Goal: Information Seeking & Learning: Learn about a topic

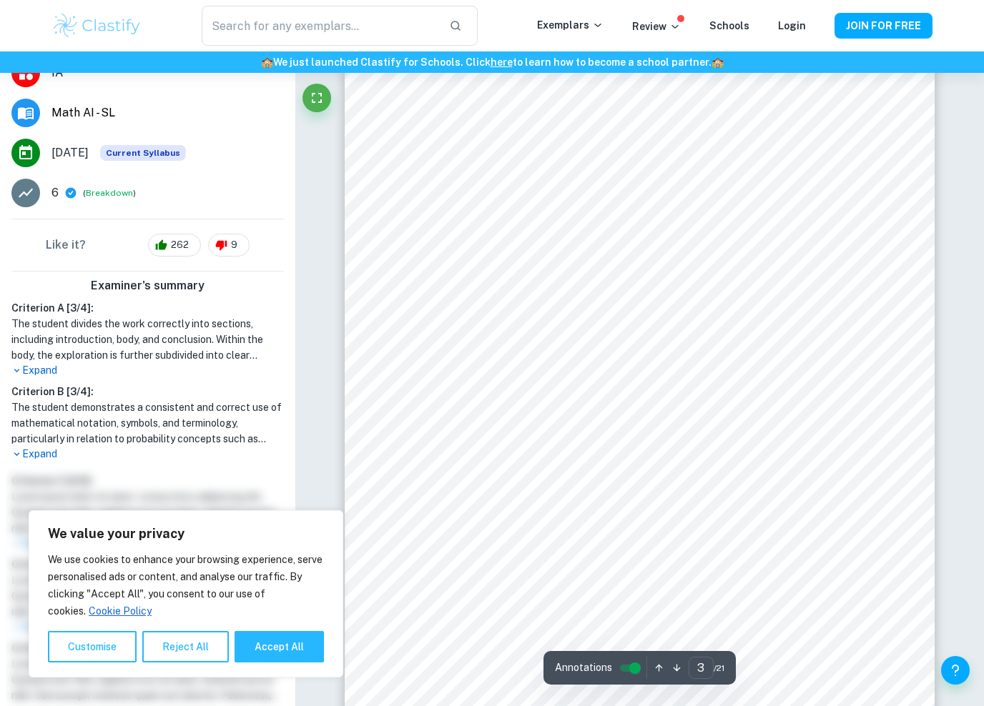
scroll to position [164, 0]
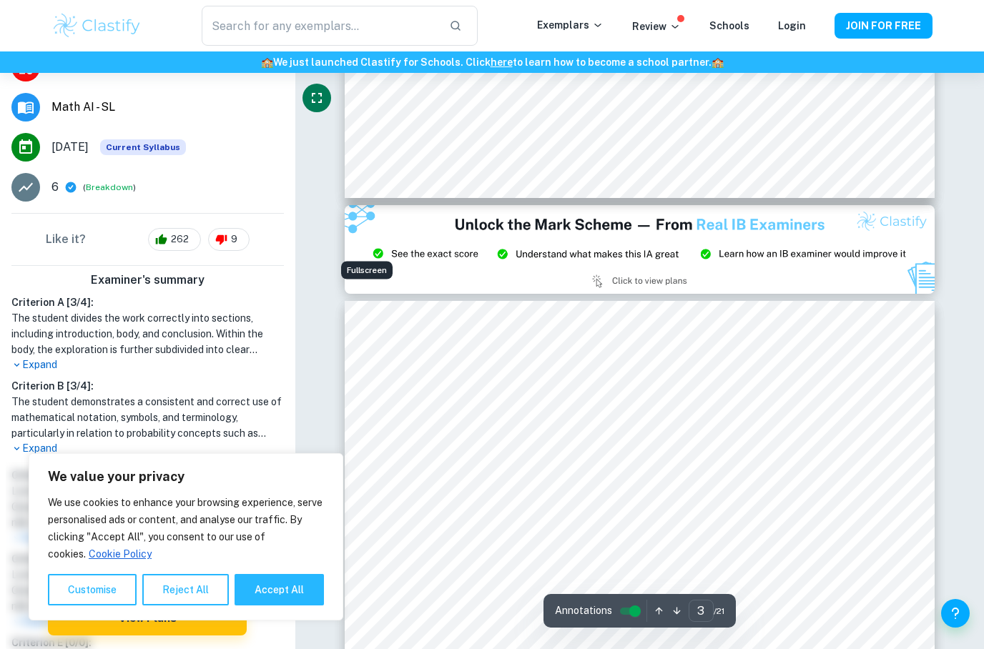
type input "2"
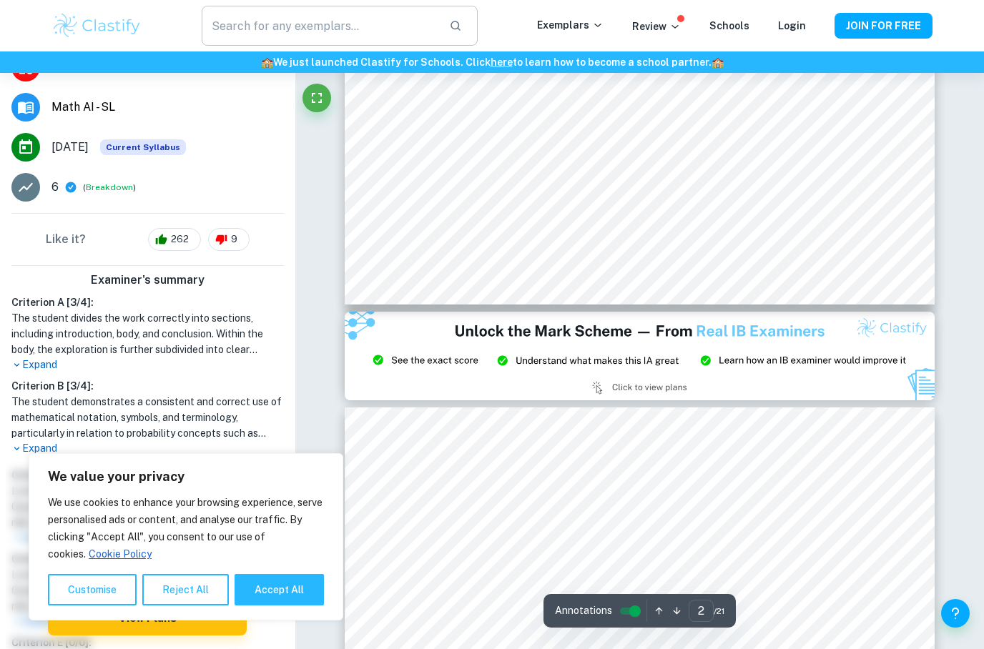
scroll to position [1342, 0]
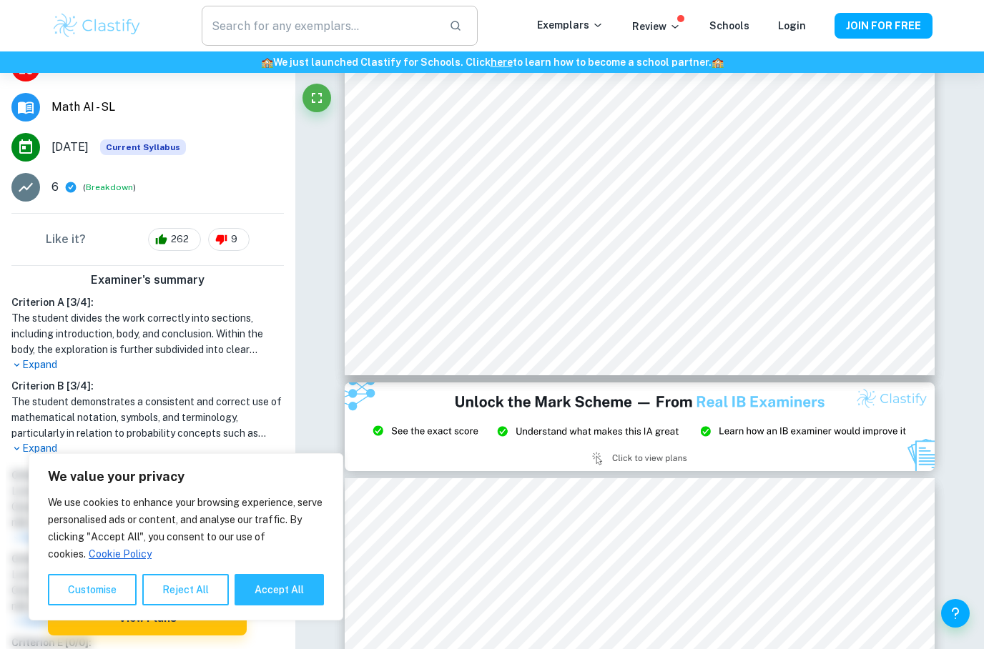
click at [336, 36] on input "text" at bounding box center [320, 26] width 236 height 40
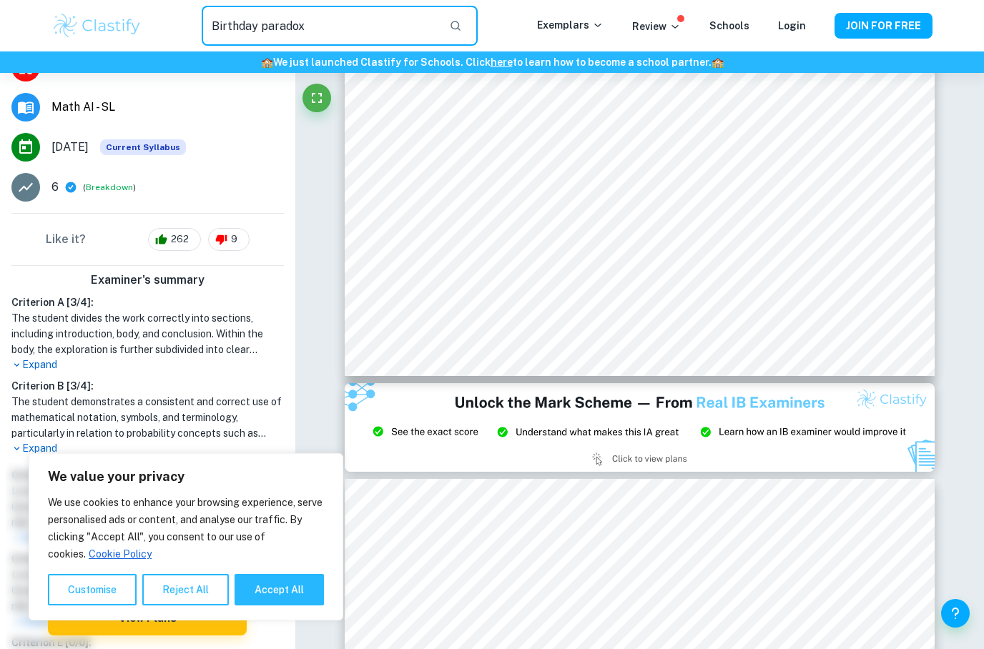
type input "Birthday paradox"
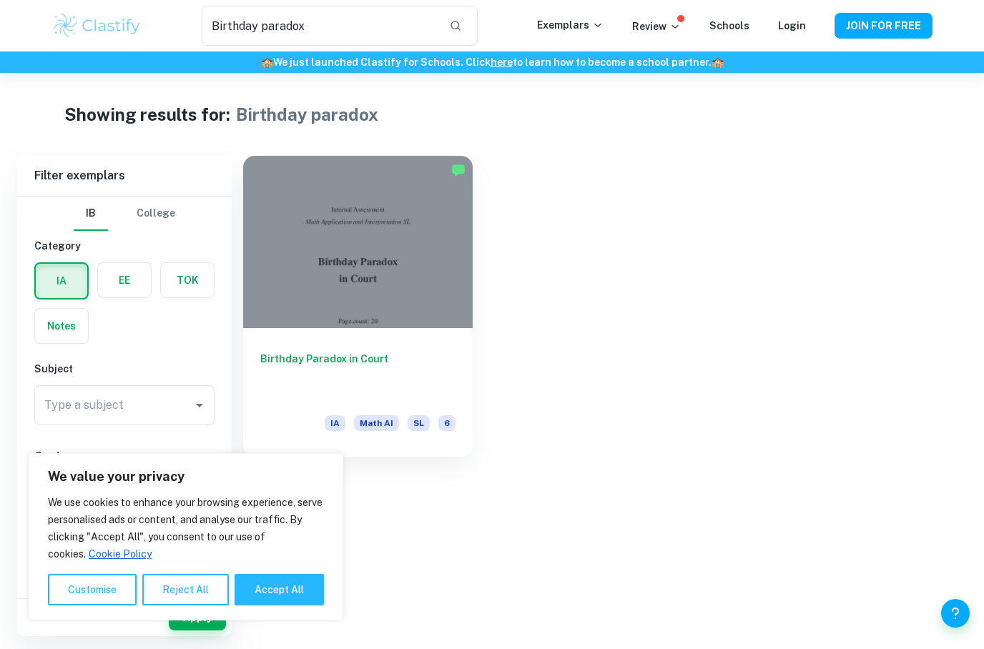
click at [287, 590] on button "Accept All" at bounding box center [278, 589] width 89 height 31
checkbox input "true"
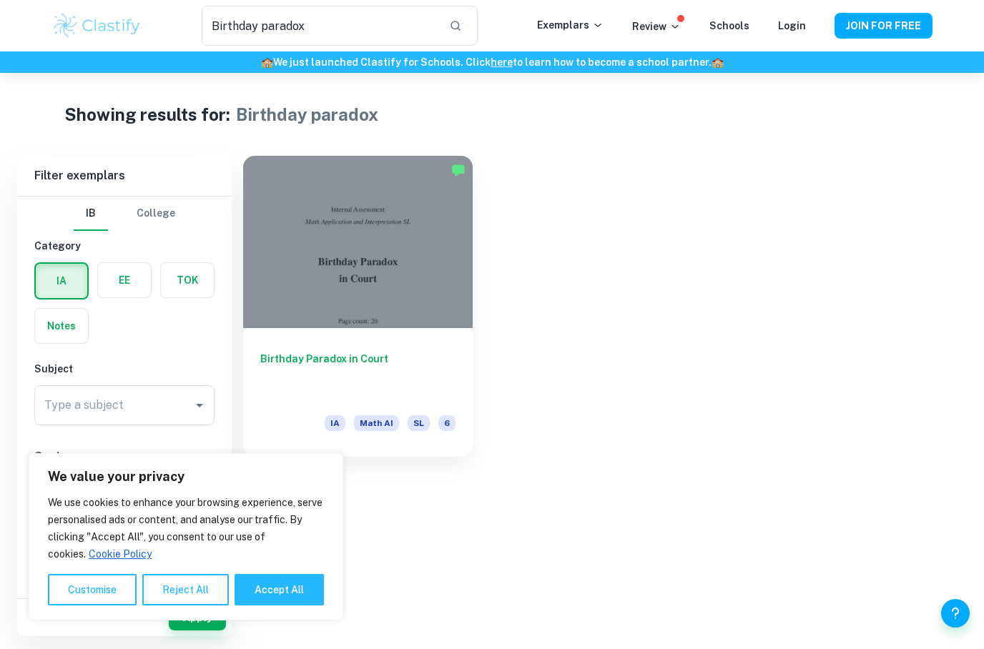
checkbox input "true"
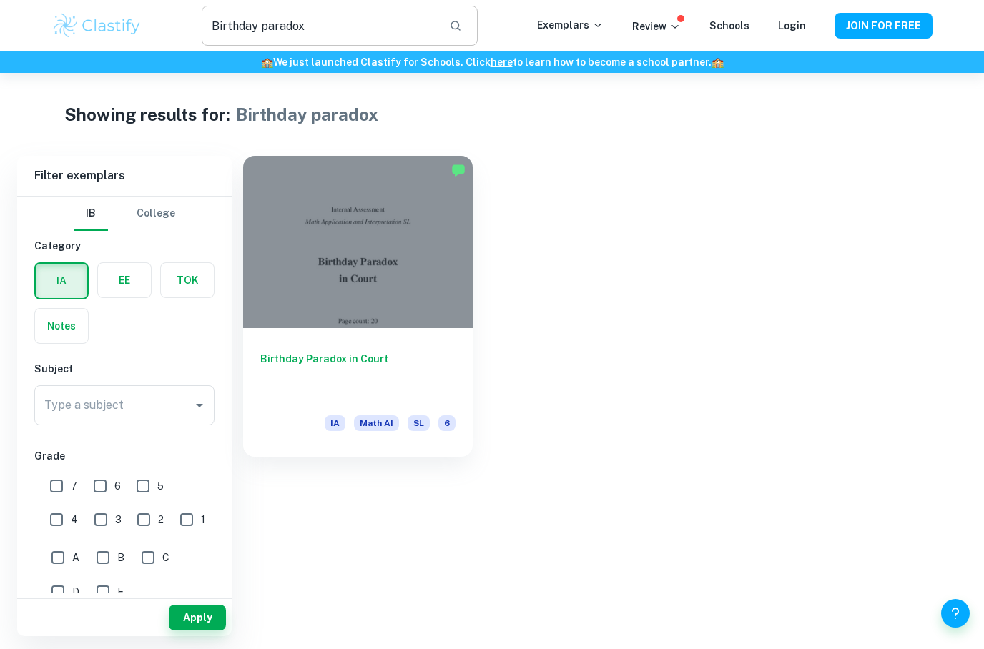
click at [460, 25] on icon "button" at bounding box center [455, 26] width 10 height 10
click at [462, 28] on icon "button" at bounding box center [455, 25] width 13 height 13
click at [415, 26] on input "Birthday paradox" at bounding box center [320, 26] width 236 height 40
type input "B"
type input "Premier league"
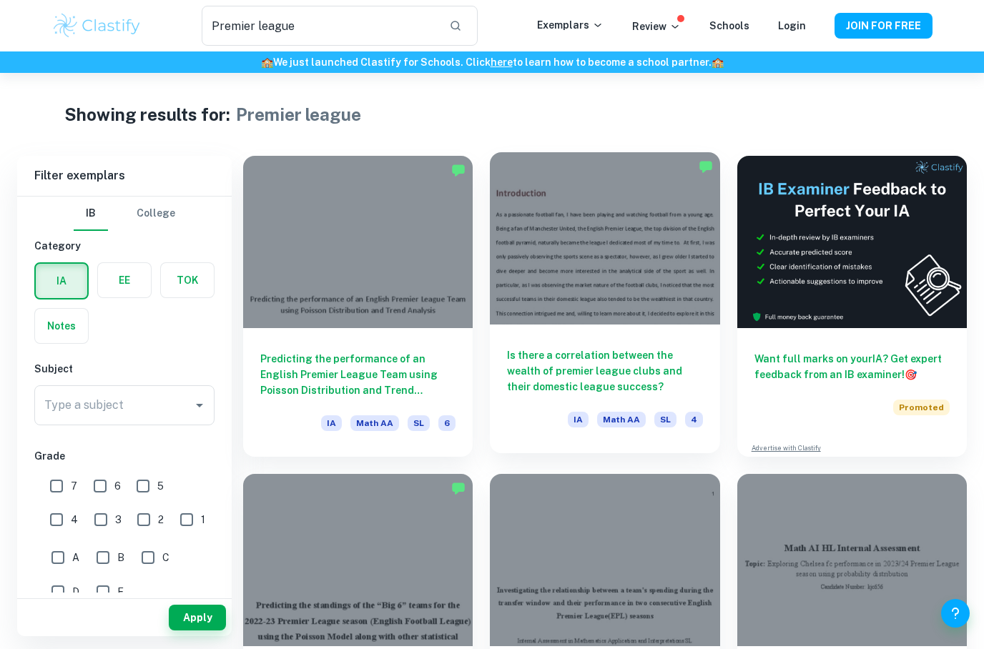
click at [614, 379] on h6 "Is there a correlation between the wealth of premier league clubs and their dom…" at bounding box center [604, 370] width 195 height 47
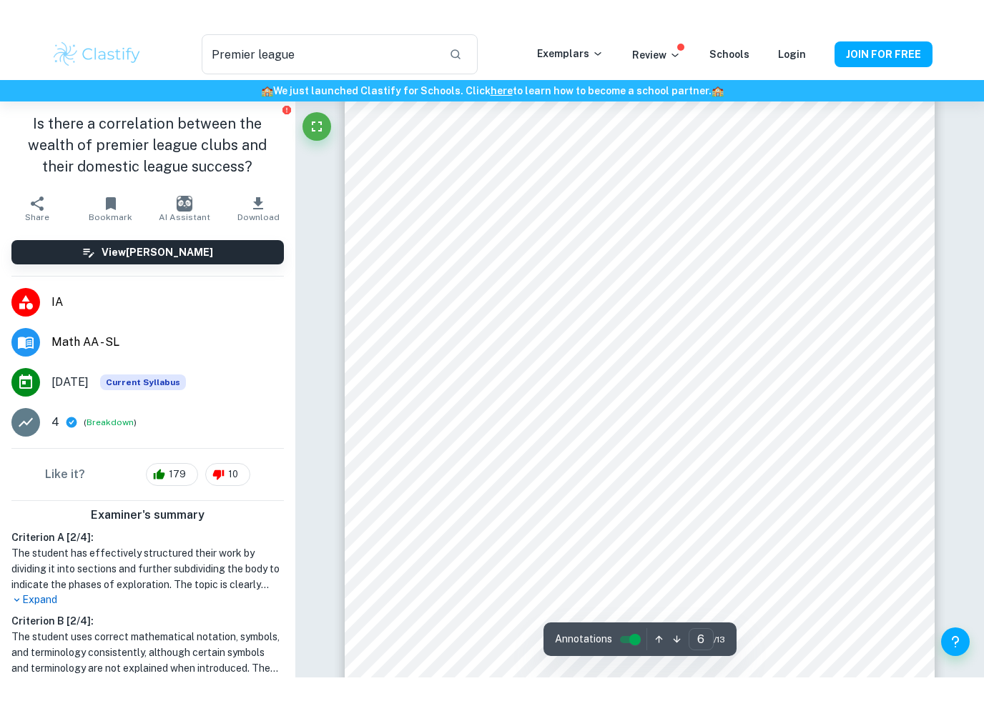
scroll to position [4640, 0]
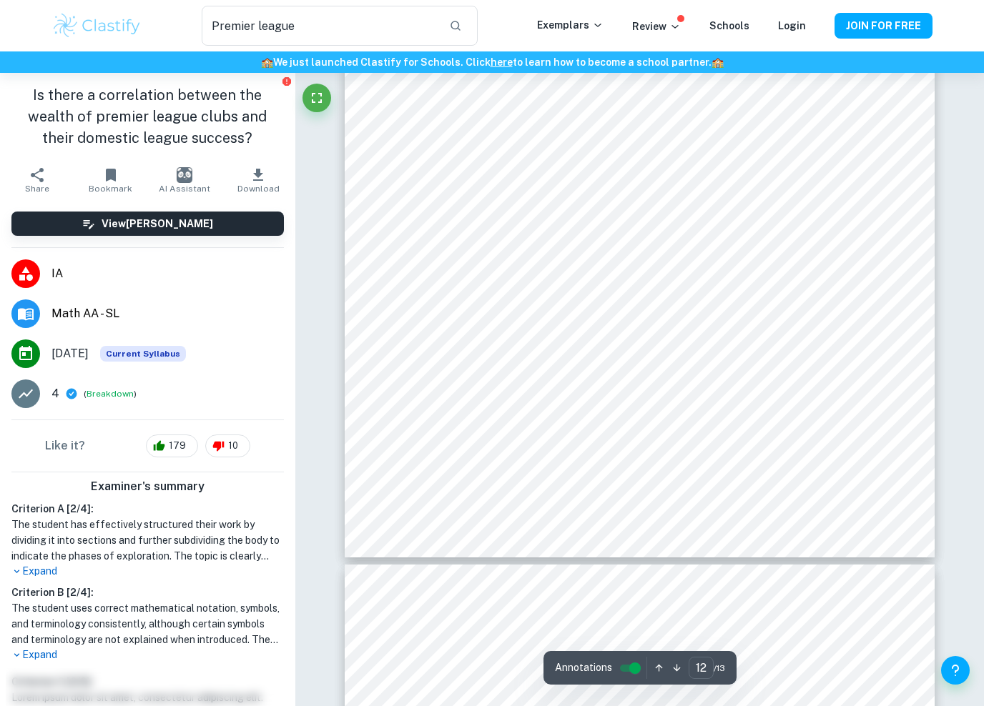
type input "13"
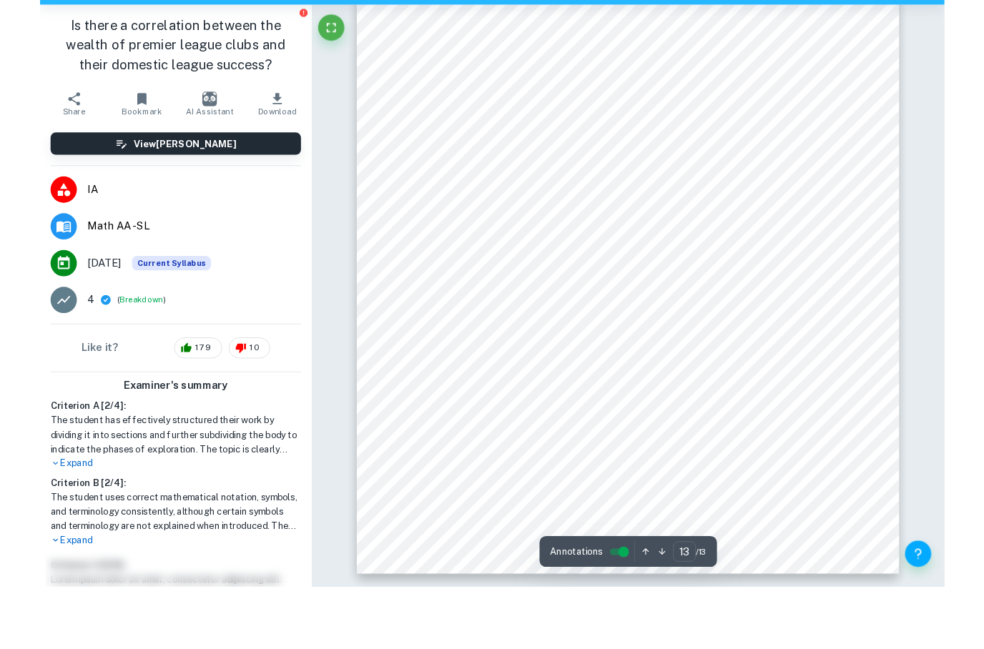
scroll to position [10671, 0]
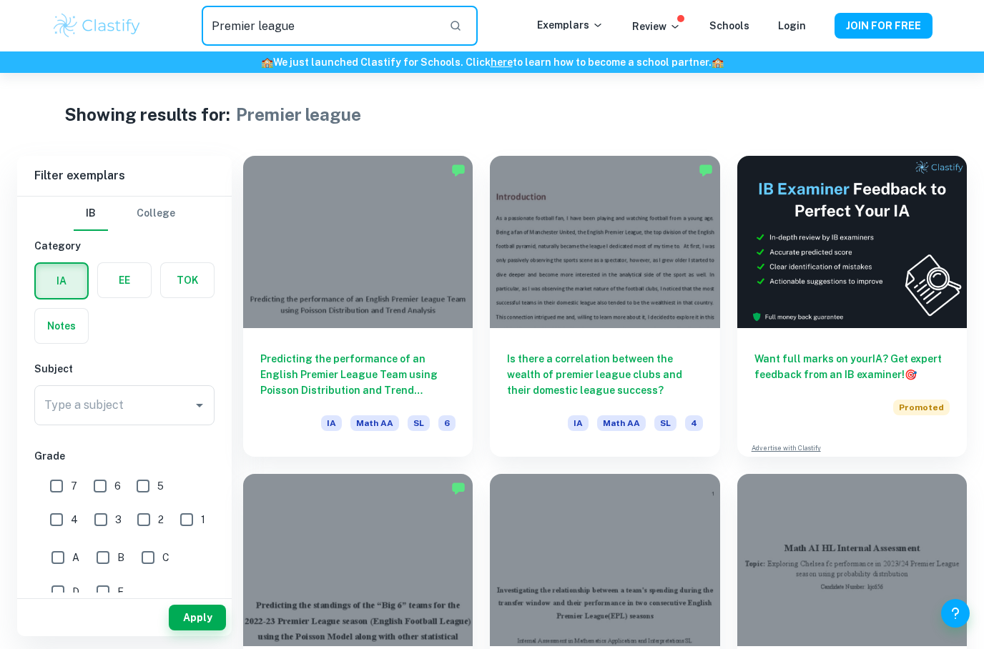
drag, startPoint x: 360, startPoint y: 27, endPoint x: 13, endPoint y: 17, distance: 346.9
click at [13, 17] on div "Premier league ​ Exemplars Review Schools Login JOIN FOR FREE" at bounding box center [492, 25] width 984 height 51
type input "P"
type input "Football"
click at [465, 19] on button "button" at bounding box center [455, 26] width 24 height 24
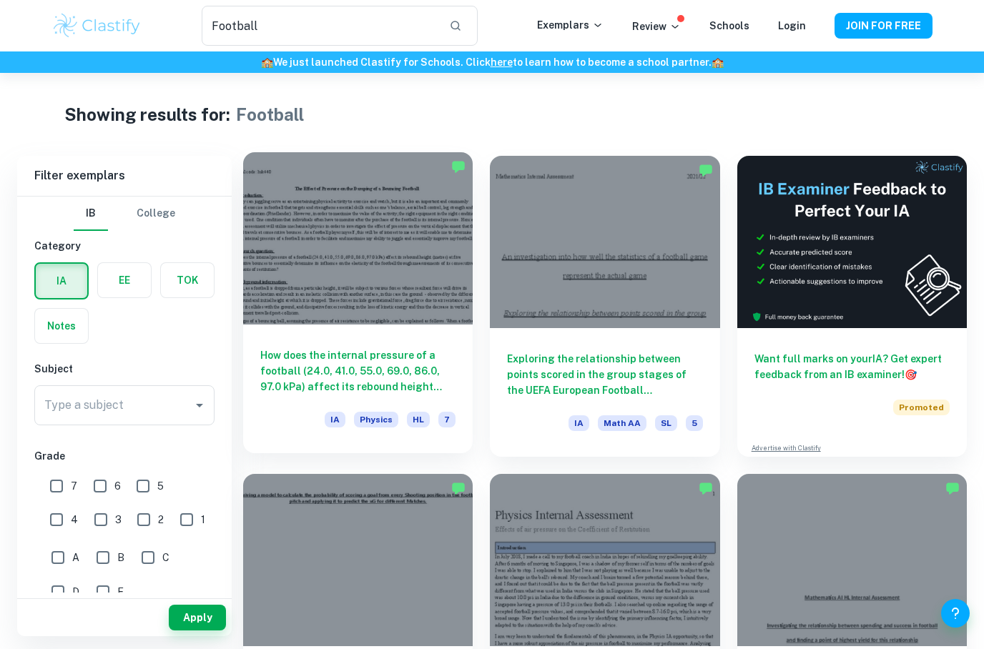
click at [375, 372] on h6 "How does the internal pressure of a football (24.0, 41.0, 55.0, 69.0, 86.0, 97.…" at bounding box center [357, 370] width 195 height 47
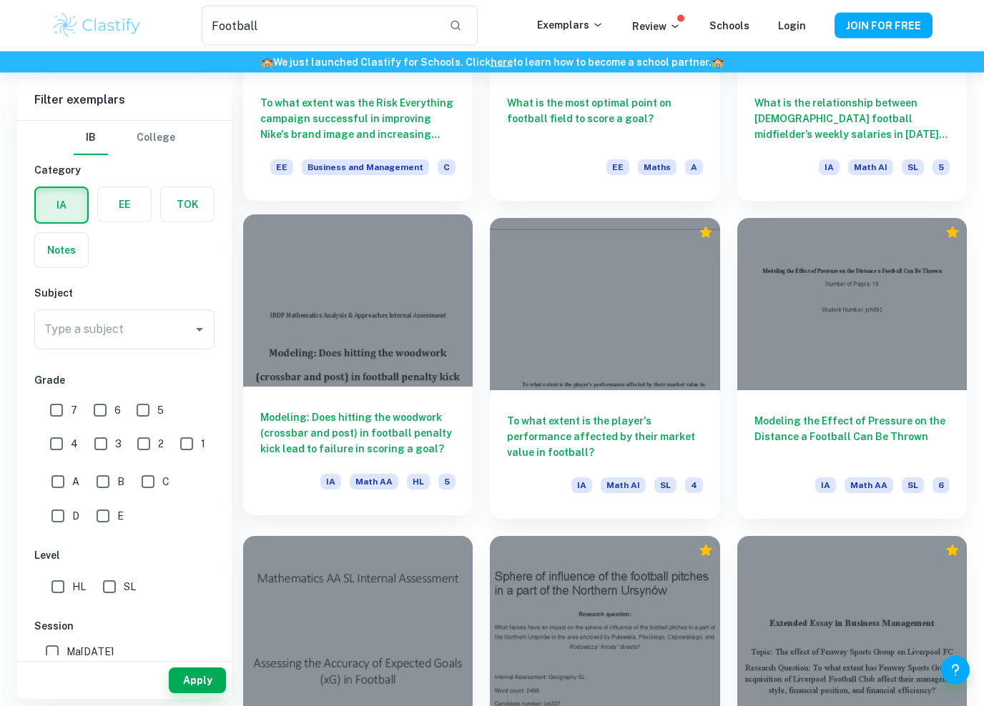
scroll to position [1228, 0]
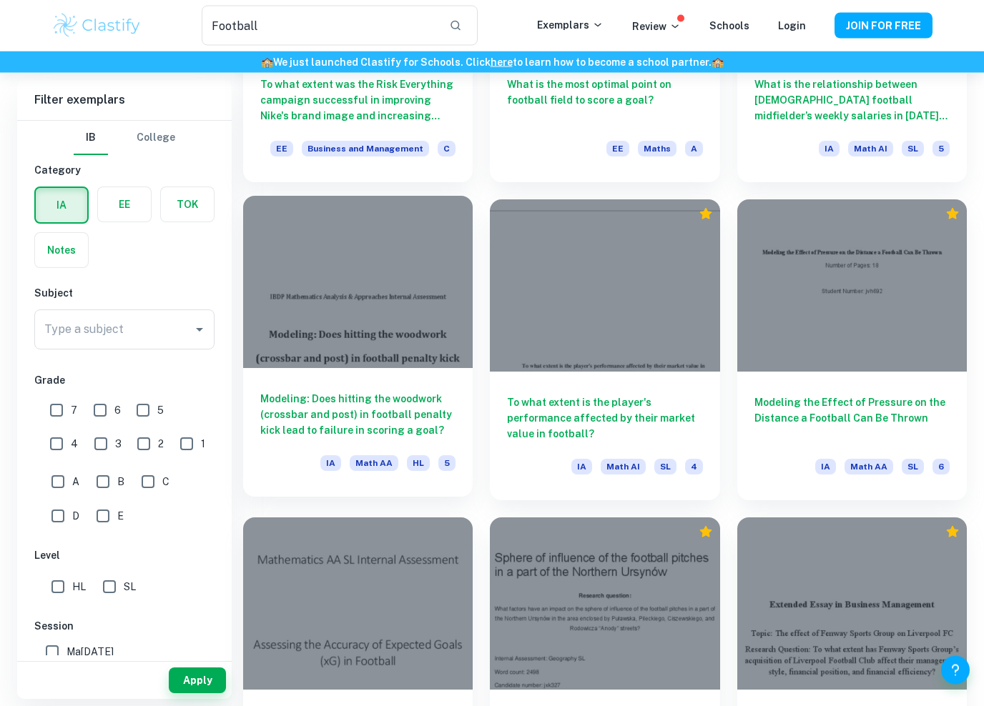
click at [381, 421] on h6 "Modeling: Does hitting the woodwork (crossbar and post) in football penalty kic…" at bounding box center [357, 415] width 195 height 47
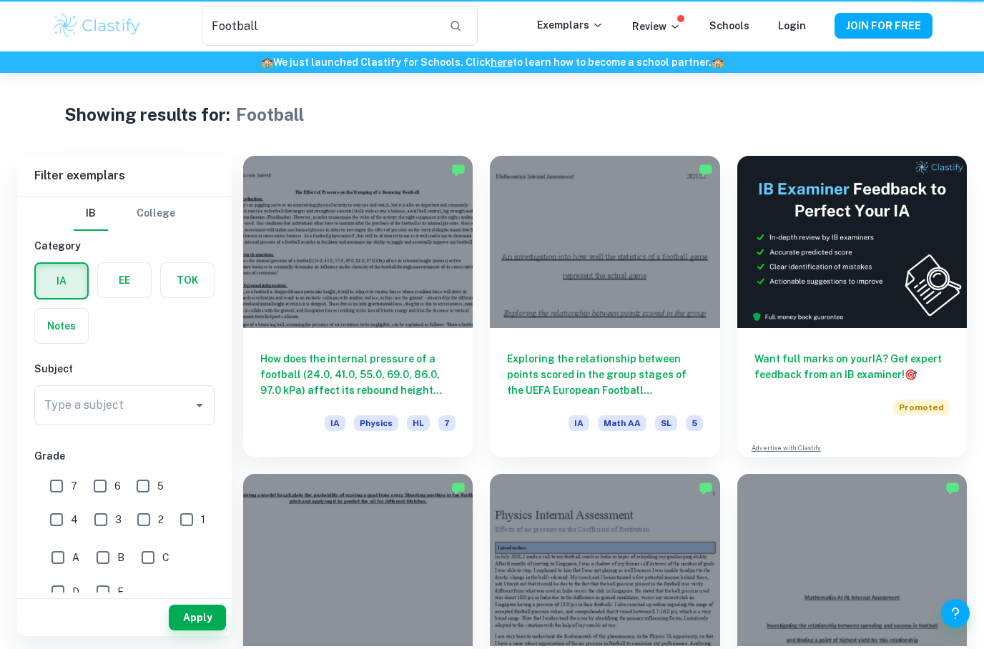
scroll to position [1257, 0]
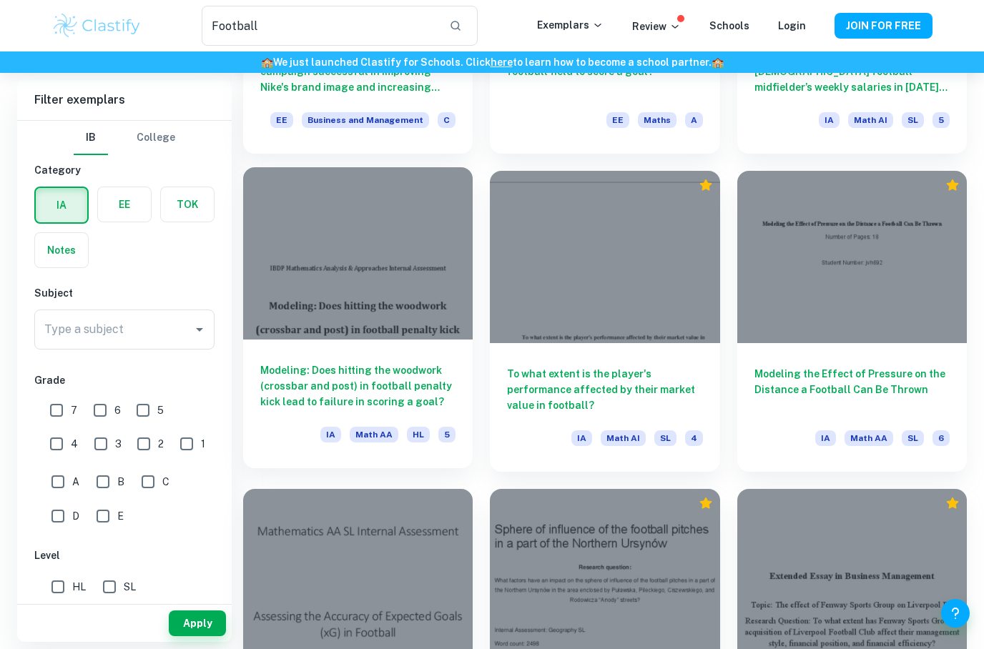
click at [389, 379] on h6 "Modeling: Does hitting the woodwork (crossbar and post) in football penalty kic…" at bounding box center [357, 385] width 195 height 47
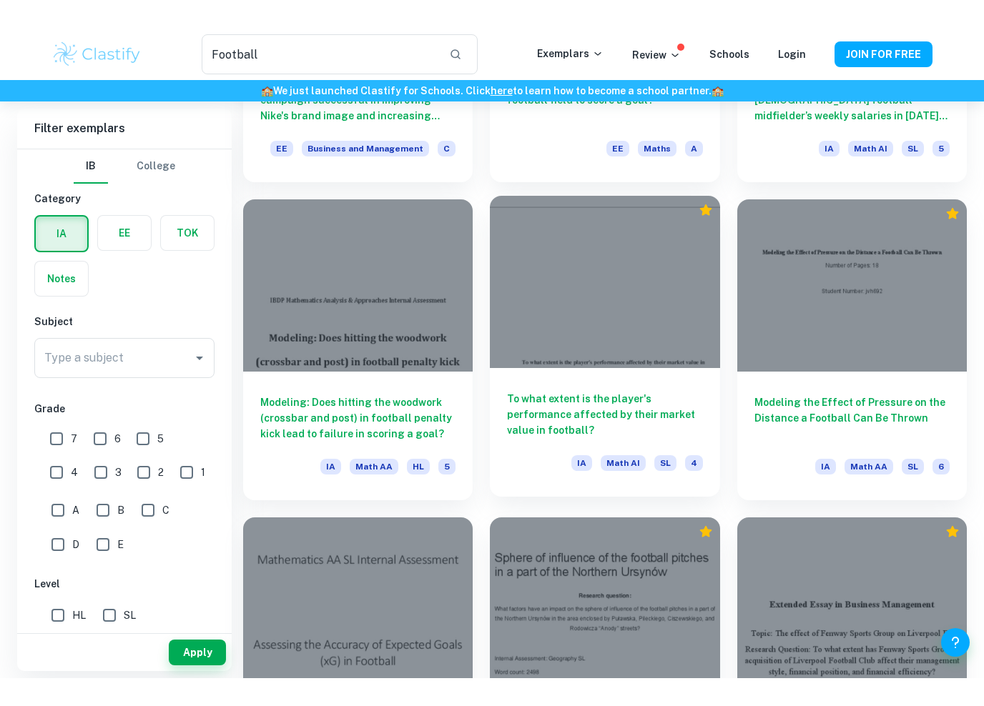
scroll to position [1201, 0]
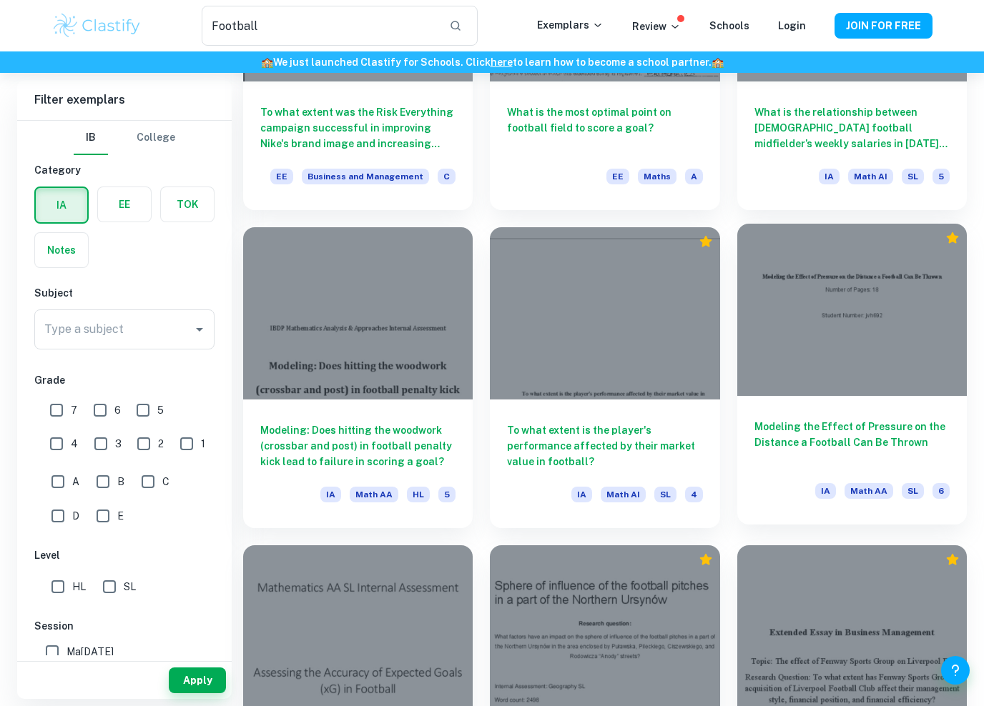
click at [802, 432] on h6 "Modeling the Effect of Pressure on the Distance a Football Can Be Thrown" at bounding box center [851, 442] width 195 height 47
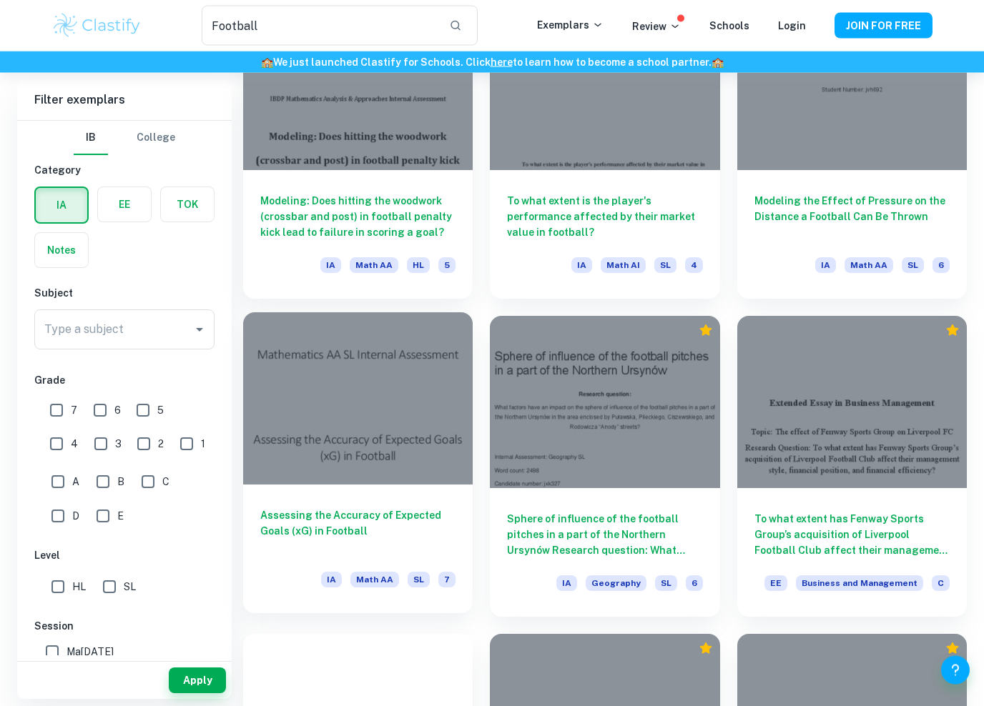
scroll to position [1503, 0]
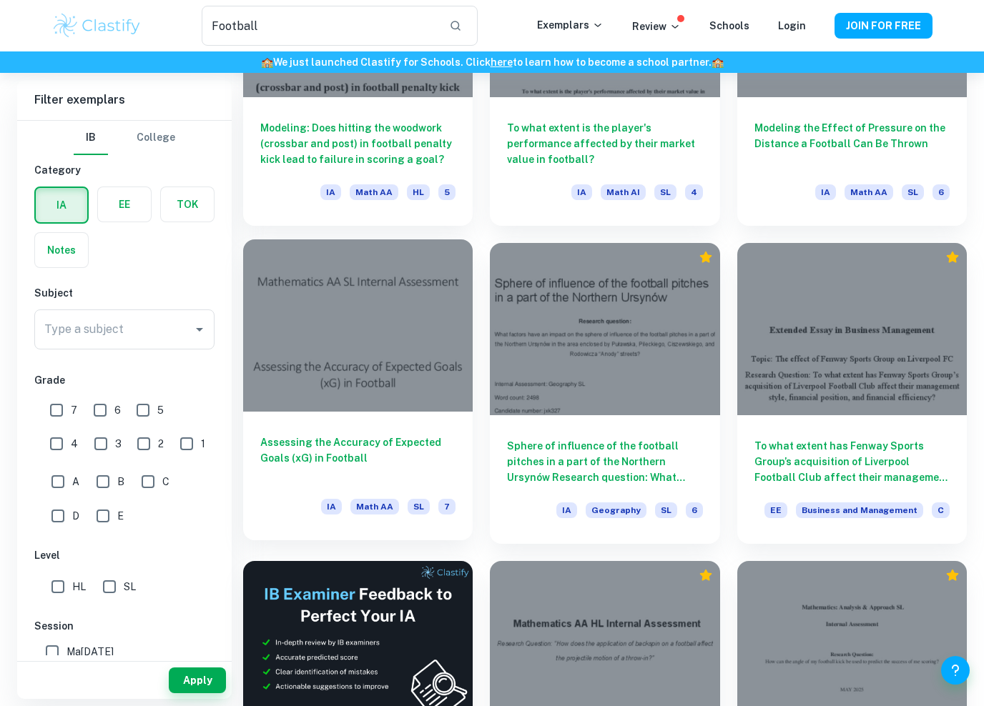
click at [345, 454] on h6 "Assessing the Accuracy of Expected Goals (xG) in Football" at bounding box center [357, 458] width 195 height 47
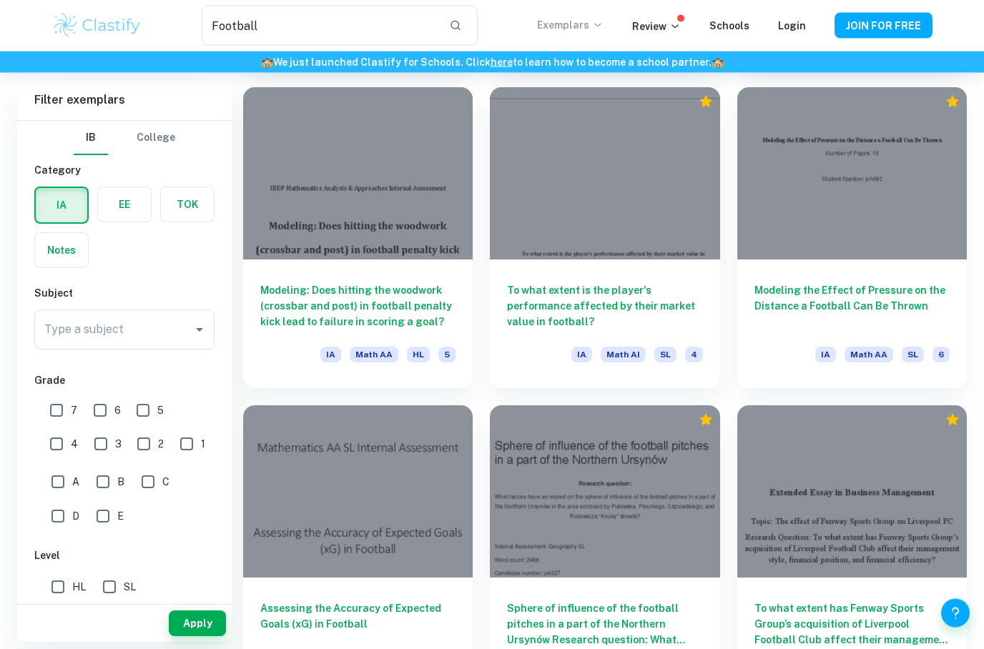
scroll to position [1341, 0]
click at [794, 29] on link "Login" at bounding box center [792, 25] width 28 height 11
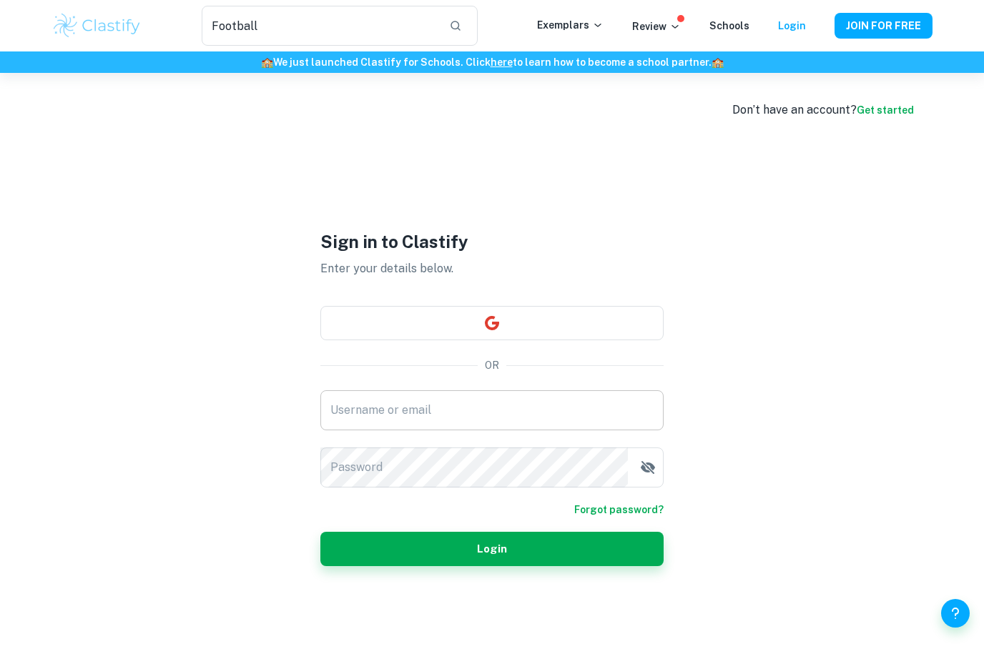
click at [410, 415] on div "Username or email Username or email" at bounding box center [491, 410] width 343 height 40
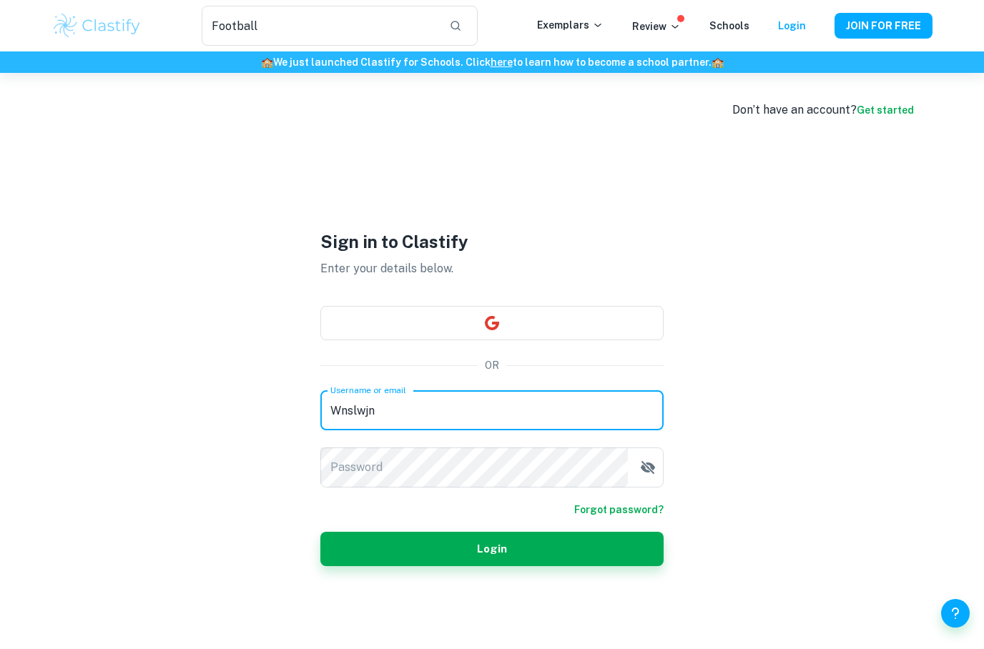
type input "Wnslwjn"
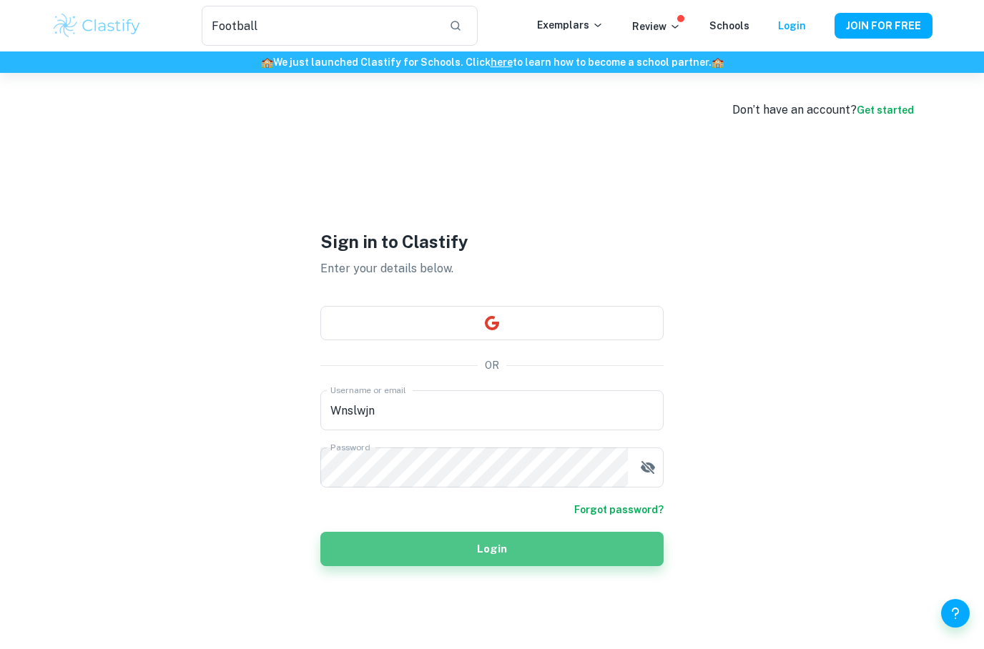
click at [487, 545] on button "Login" at bounding box center [491, 549] width 343 height 34
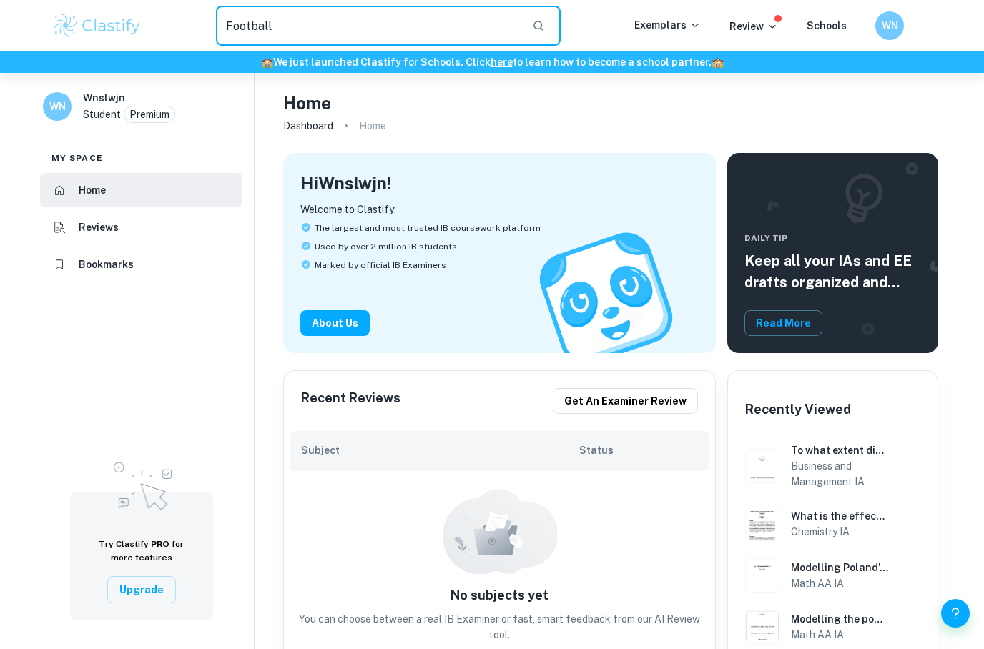
click at [319, 34] on input "Football" at bounding box center [368, 26] width 305 height 40
type input "Football"
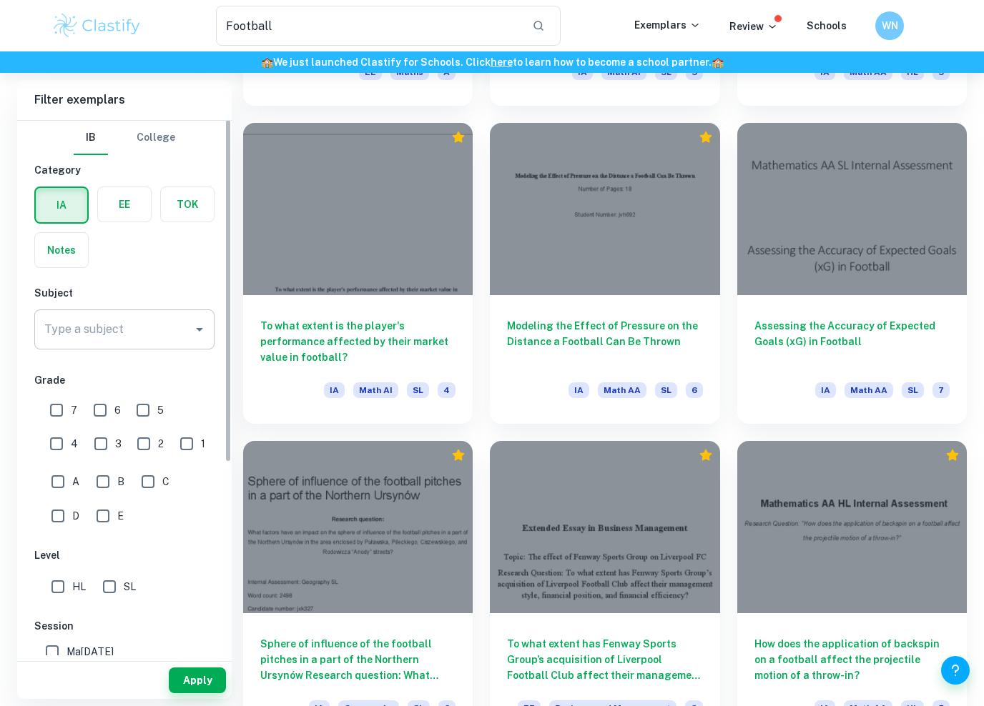
scroll to position [-1, 0]
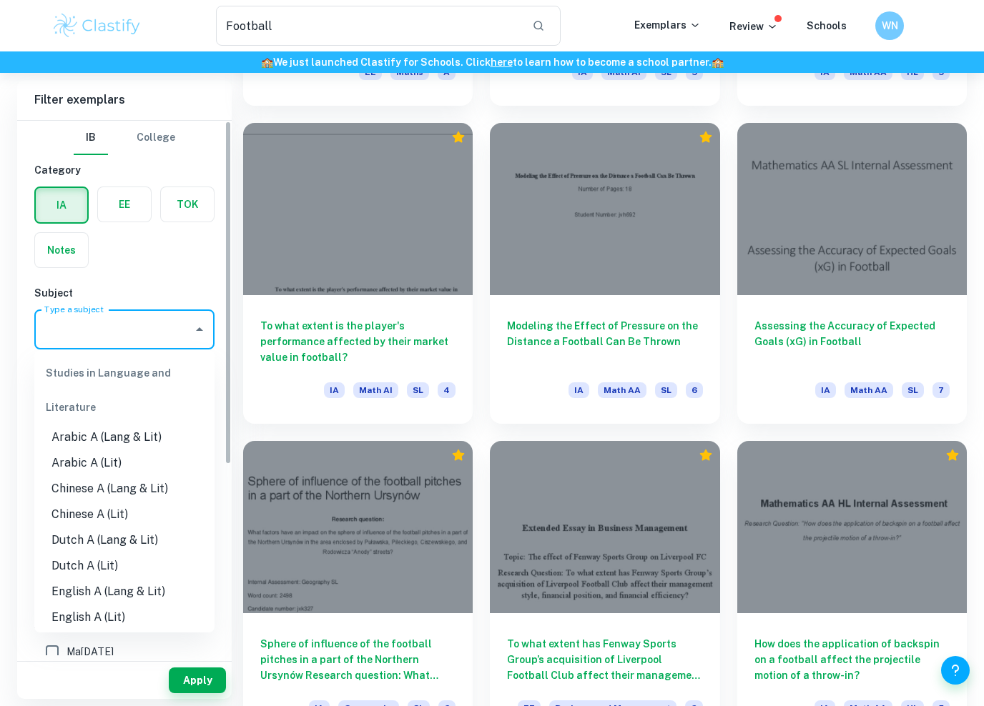
click at [139, 333] on input "Type a subject" at bounding box center [114, 329] width 146 height 27
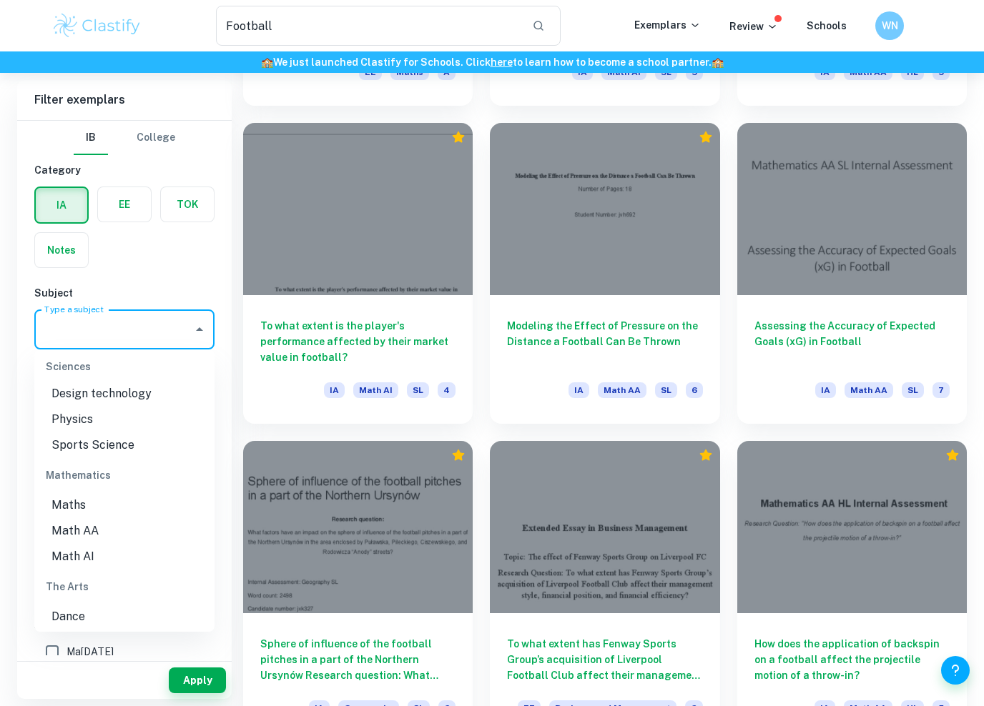
scroll to position [1952, 0]
click at [79, 497] on li "Math AA" at bounding box center [124, 510] width 180 height 26
type input "Math AA"
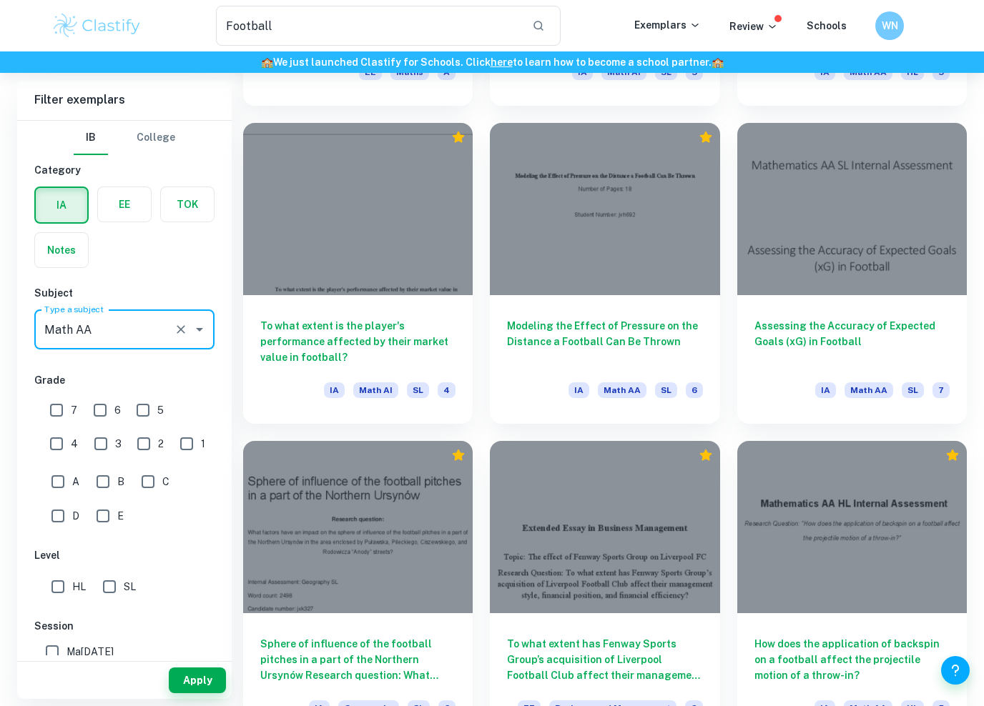
click at [172, 285] on div "IB College Category IA EE TOK Notes Subject Type a subject Math AA Type a subje…" at bounding box center [124, 536] width 214 height 831
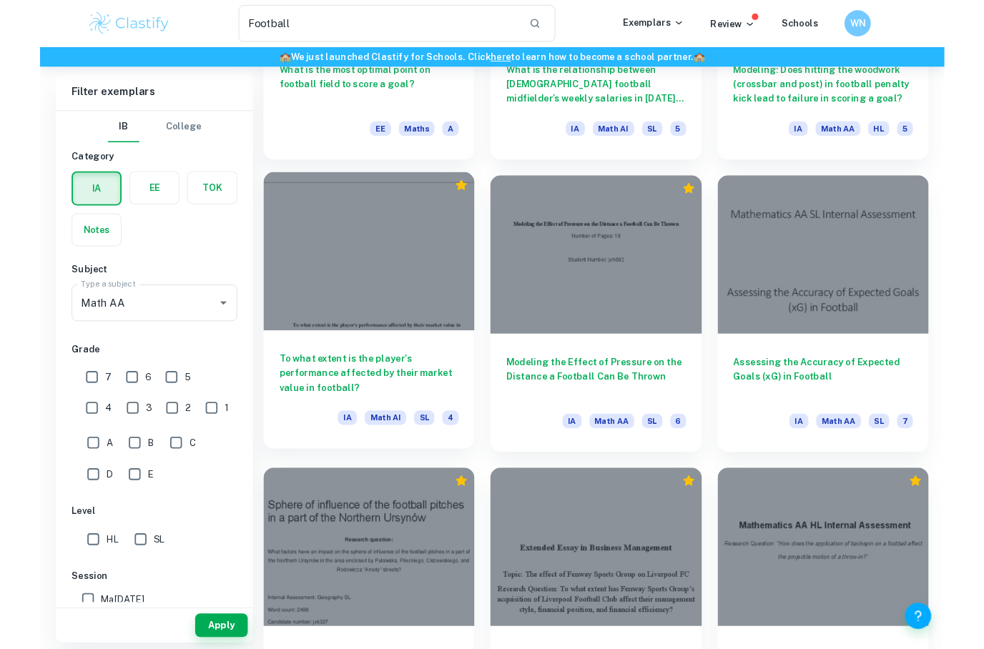
scroll to position [1215, 0]
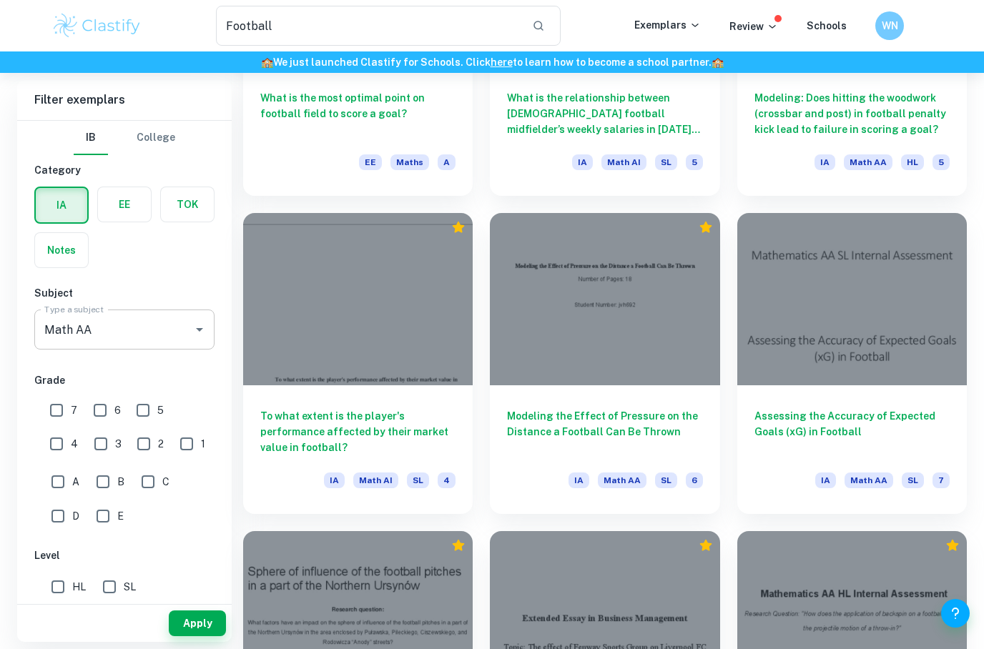
click at [176, 332] on div at bounding box center [189, 330] width 37 height 20
click at [181, 373] on h6 "Grade" at bounding box center [124, 380] width 180 height 16
click at [195, 625] on button "Apply" at bounding box center [197, 624] width 57 height 26
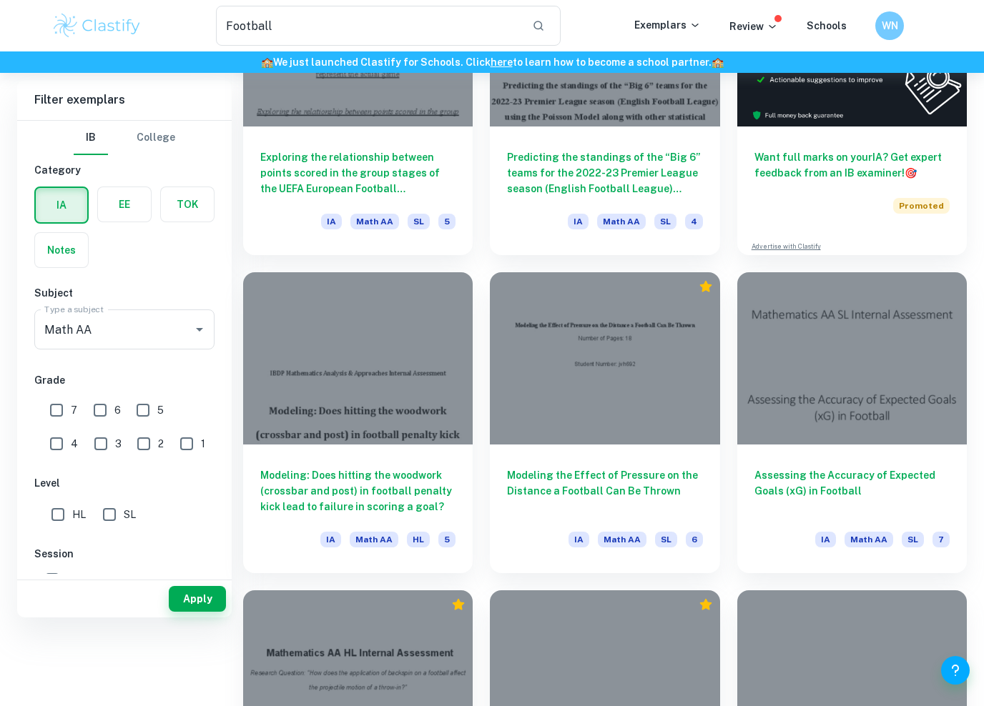
scroll to position [305, 0]
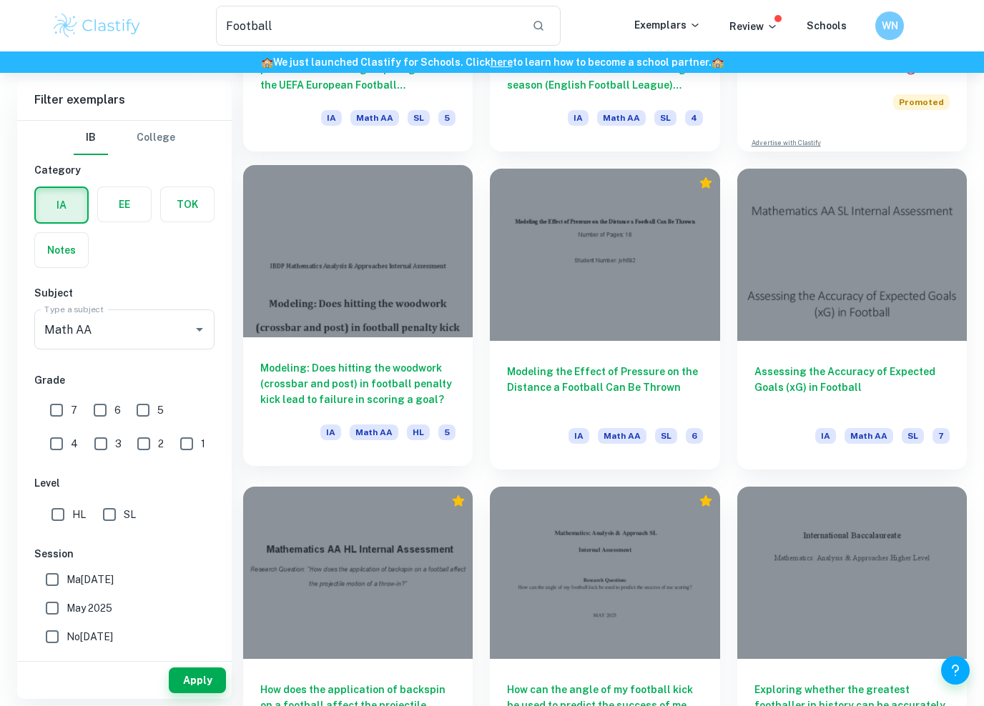
click at [369, 383] on h6 "Modeling: Does hitting the woodwork (crossbar and post) in football penalty kic…" at bounding box center [357, 383] width 195 height 47
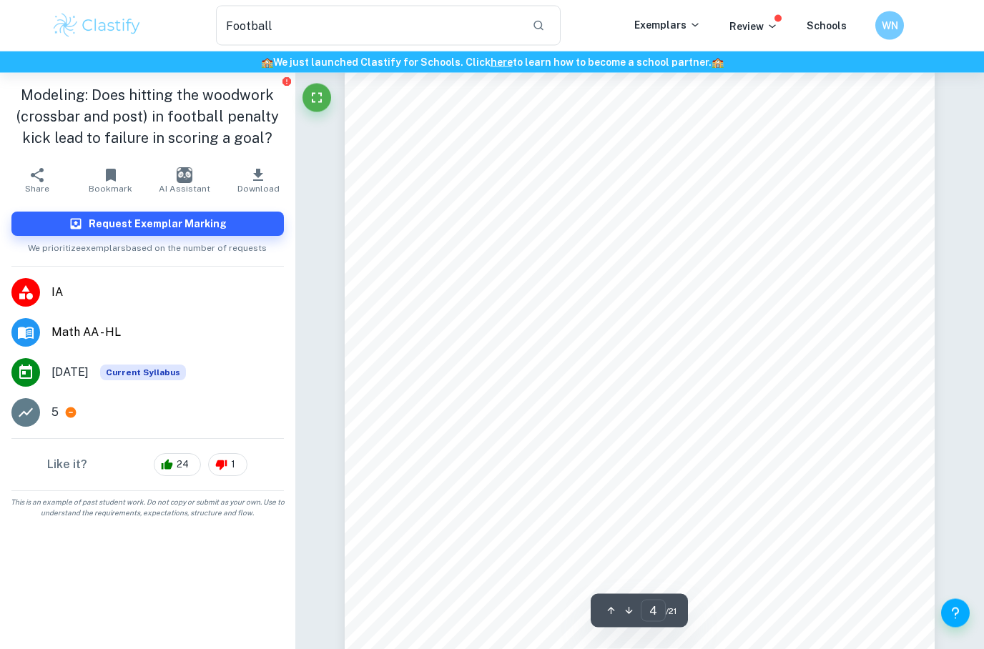
scroll to position [2504, 0]
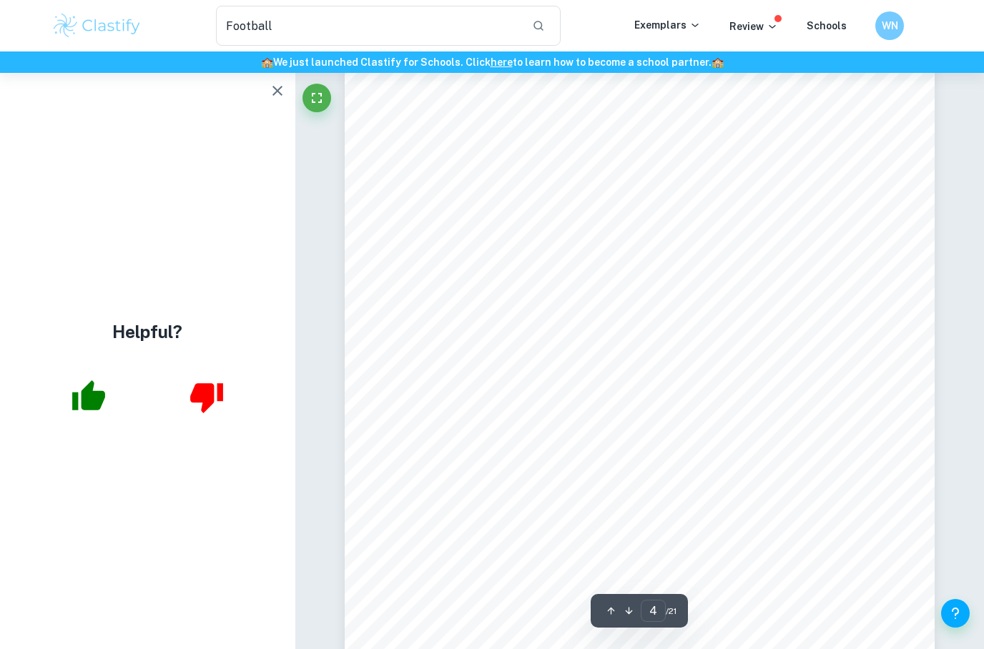
click at [275, 93] on icon "button" at bounding box center [277, 91] width 10 height 10
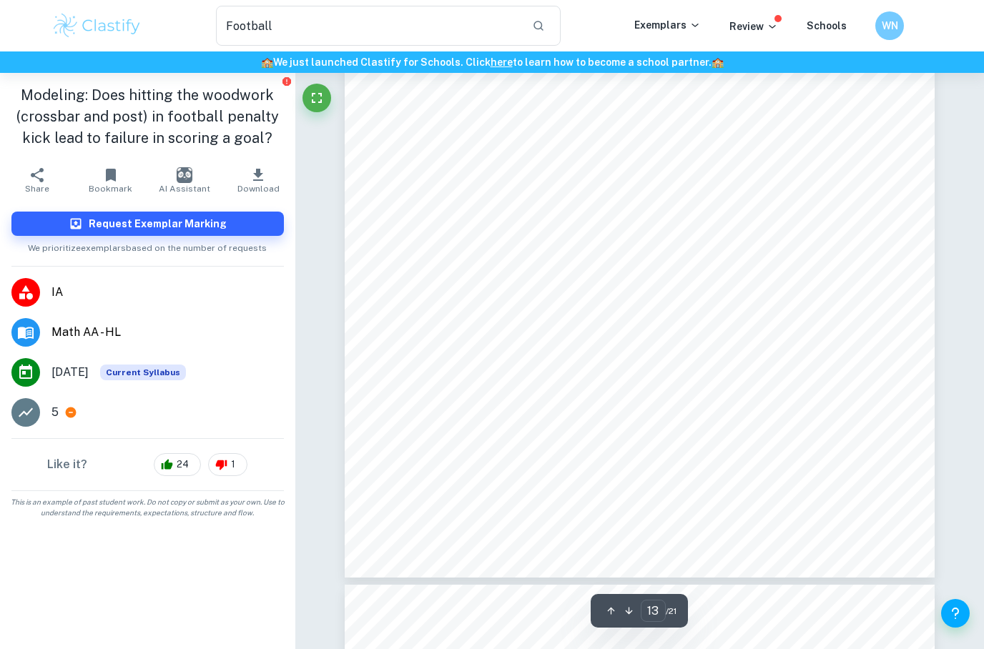
scroll to position [8695, 0]
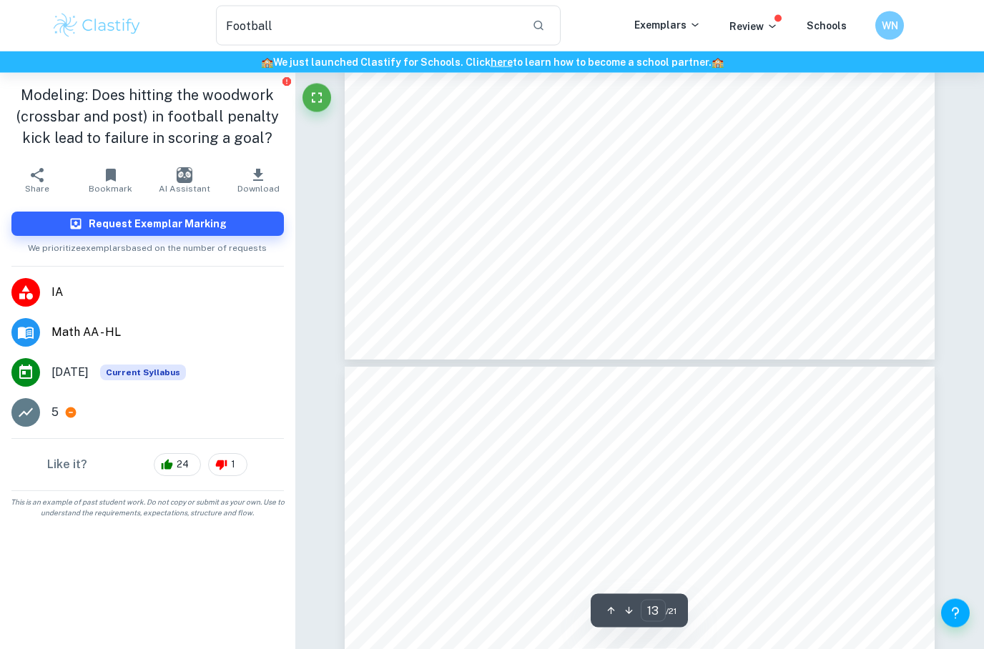
type input "12"
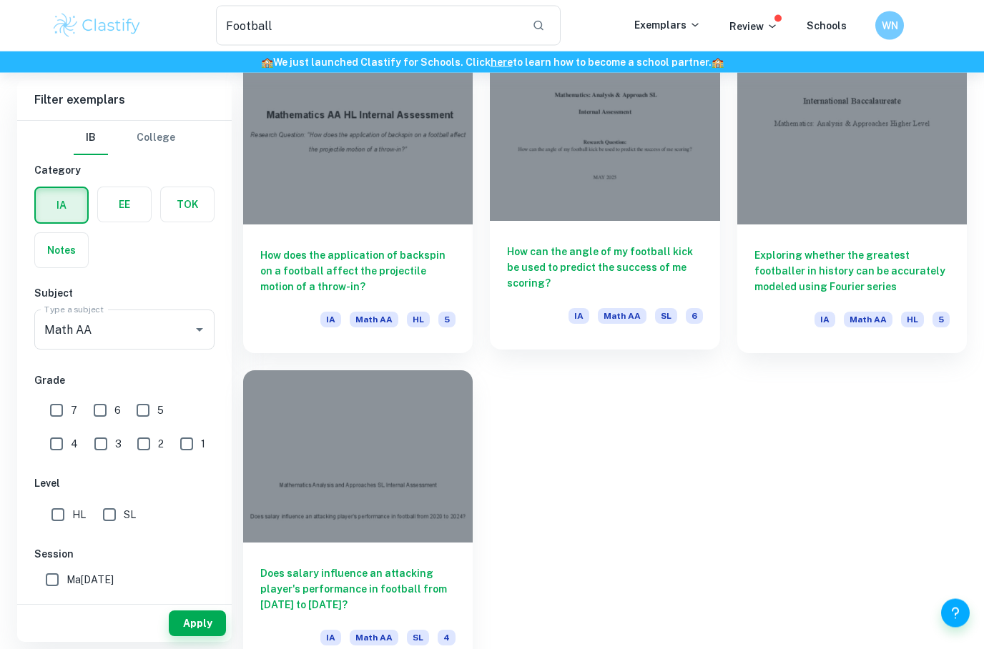
scroll to position [740, 0]
click at [638, 265] on h6 "How can the angle of my football kick be used to predict the success of me scor…" at bounding box center [604, 267] width 195 height 47
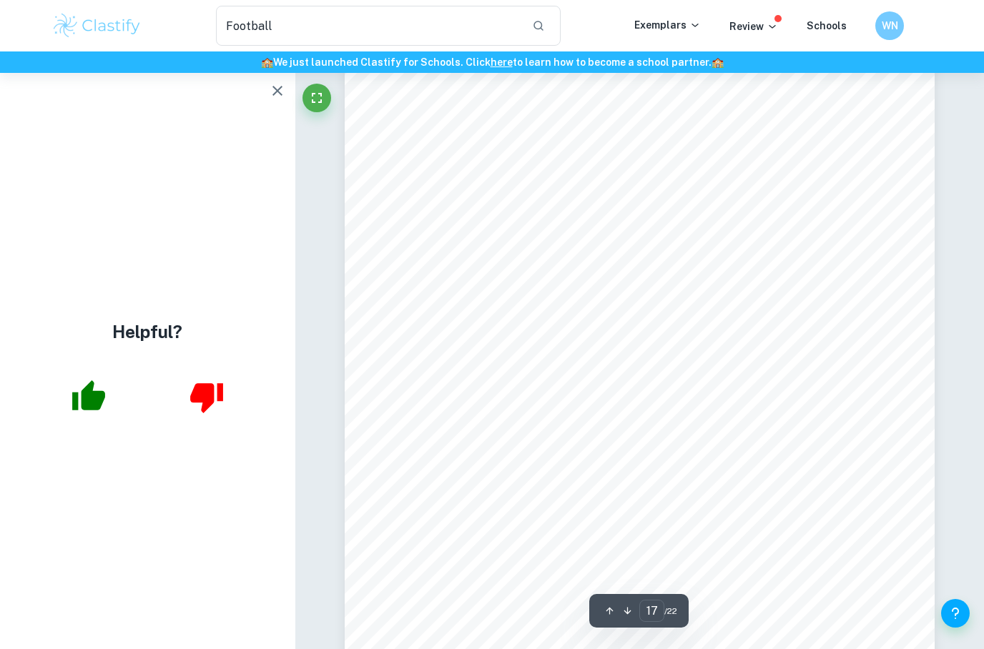
scroll to position [12524, 0]
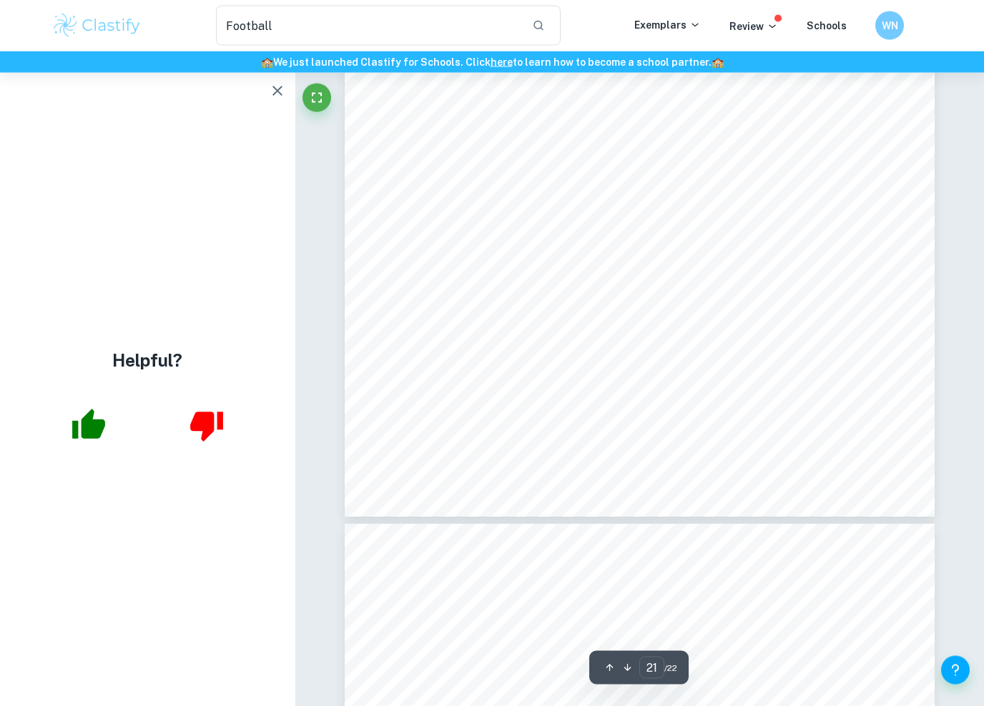
type input "22"
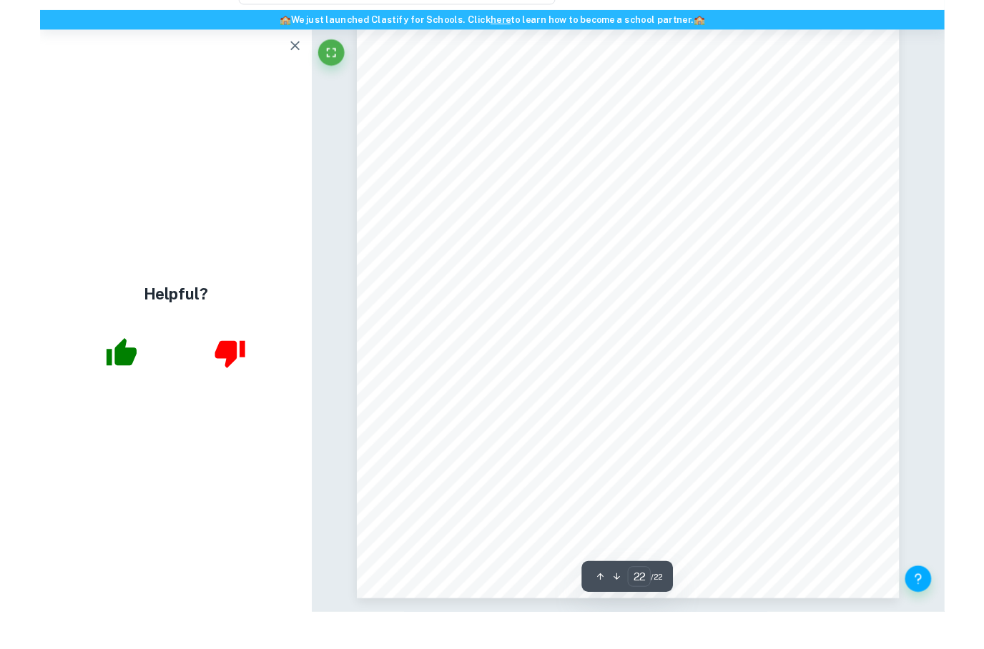
scroll to position [16495, 0]
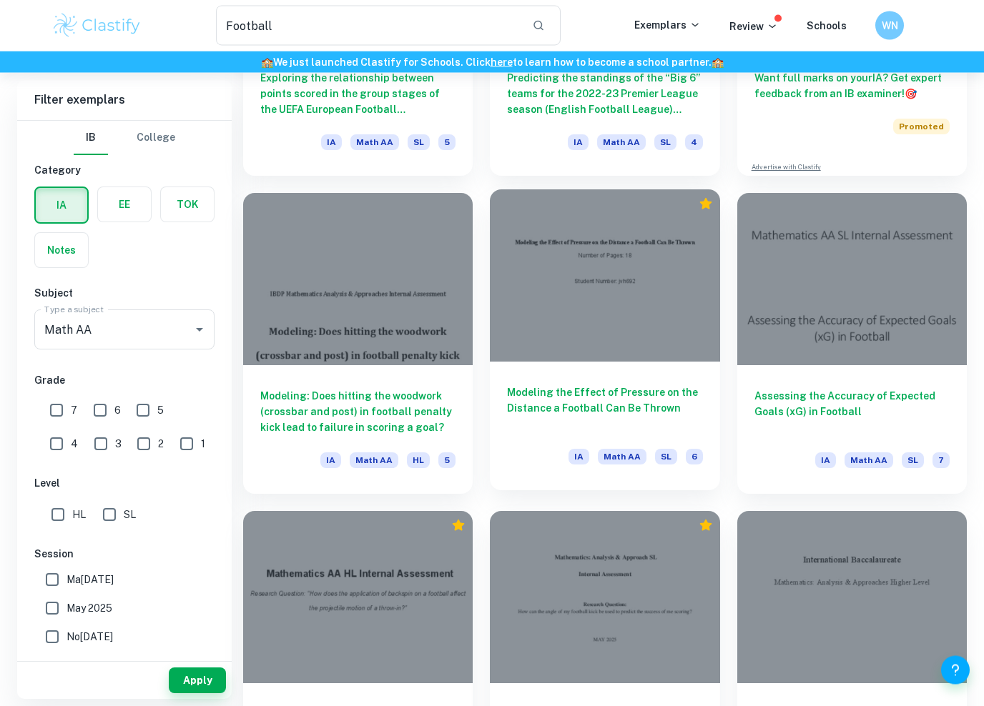
scroll to position [281, 0]
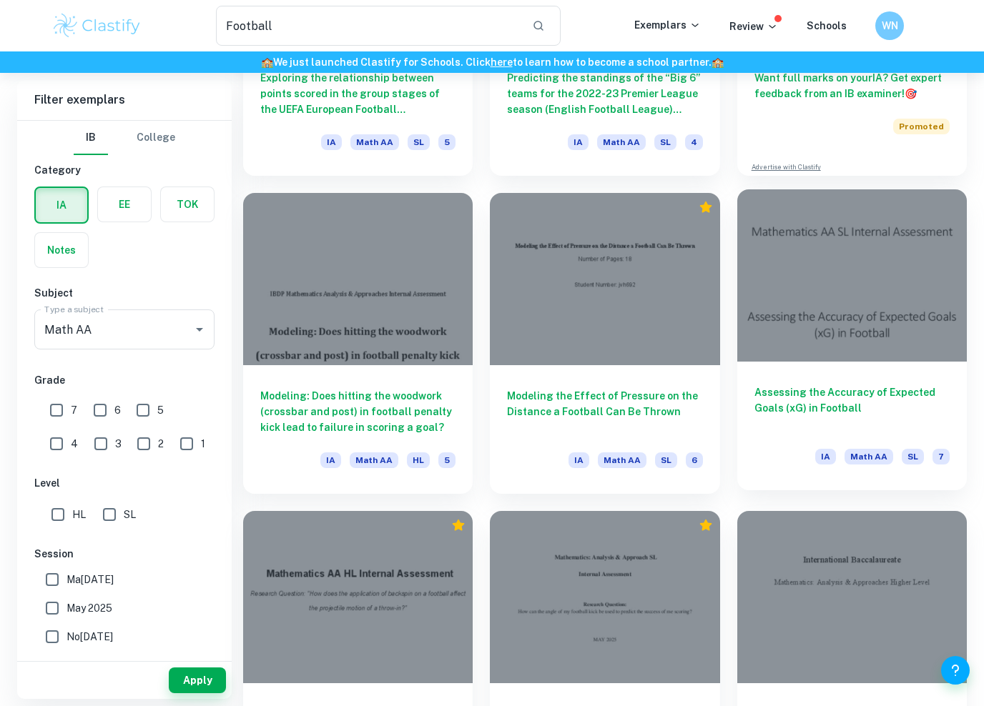
click at [777, 398] on h6 "Assessing the Accuracy of Expected Goals (xG) in Football" at bounding box center [851, 408] width 195 height 47
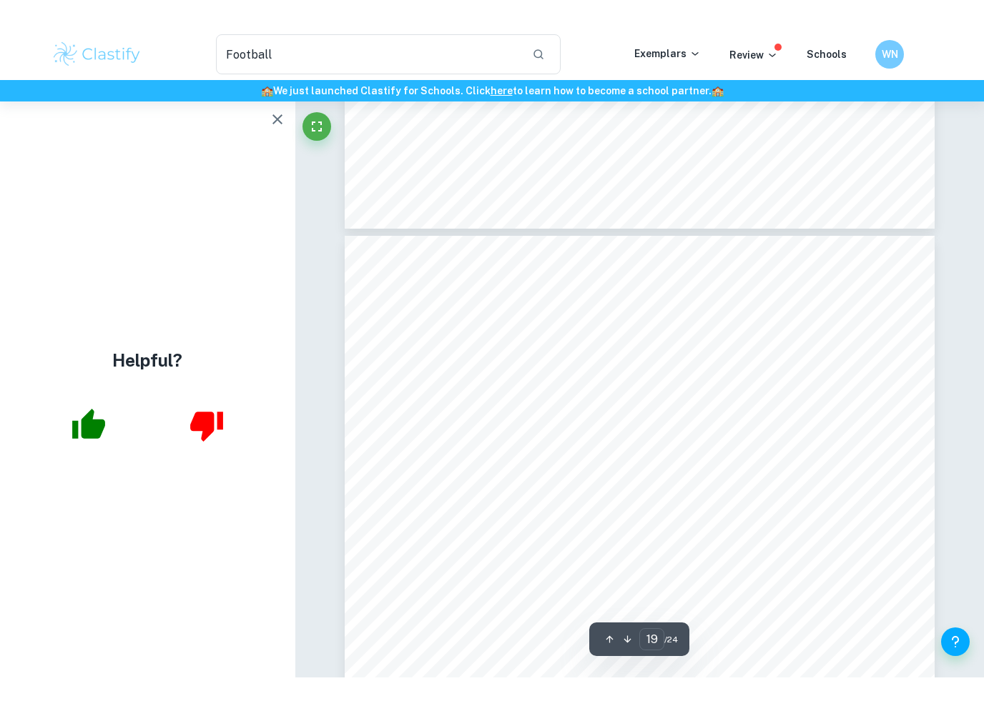
scroll to position [13792, 0]
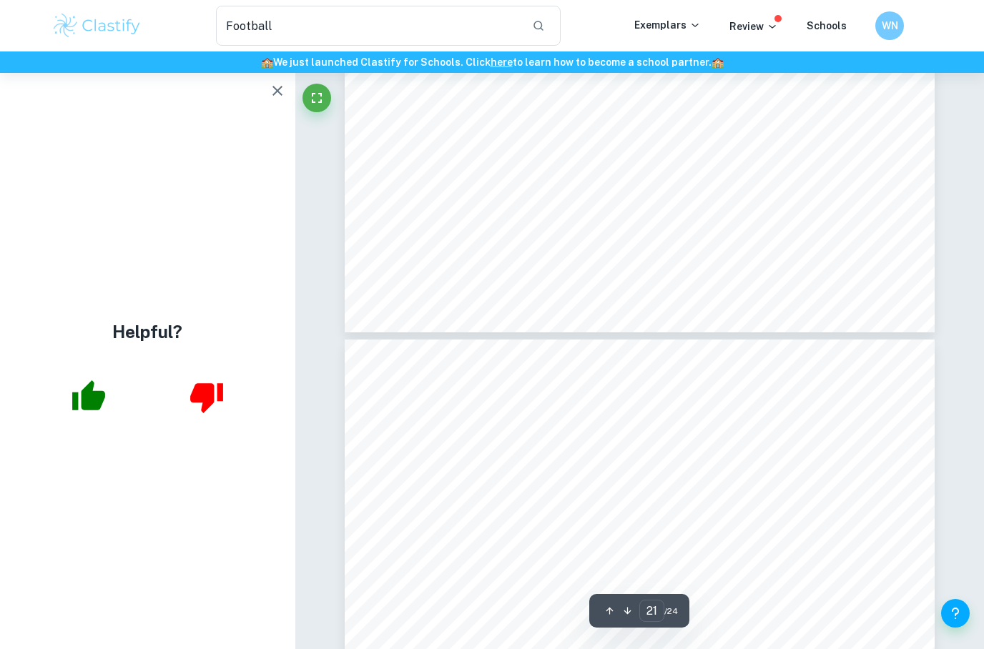
type input "20"
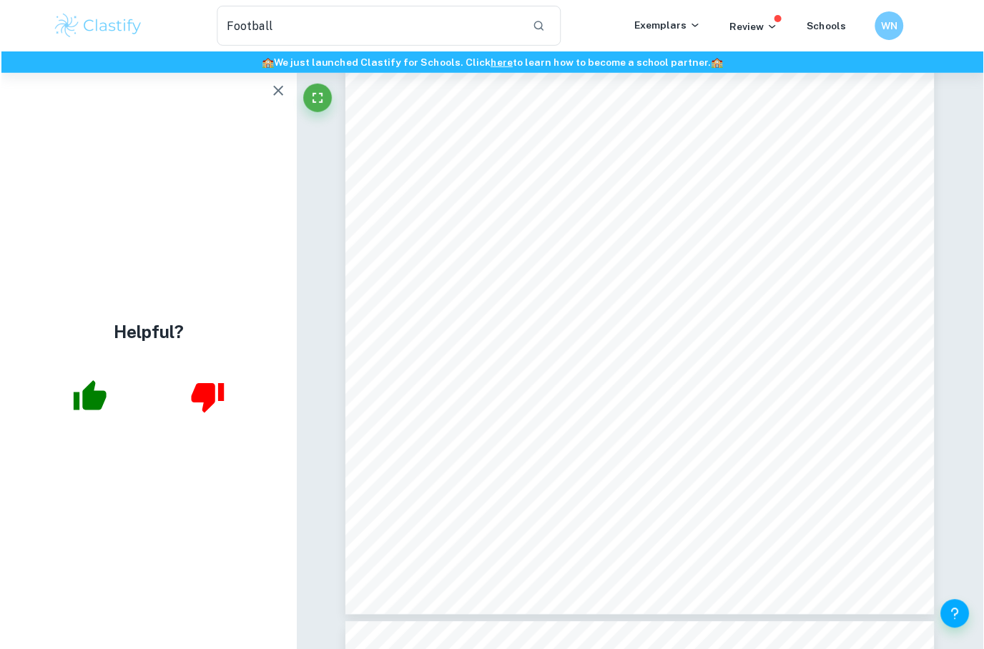
scroll to position [14974, 0]
click at [279, 95] on icon "button" at bounding box center [277, 90] width 17 height 17
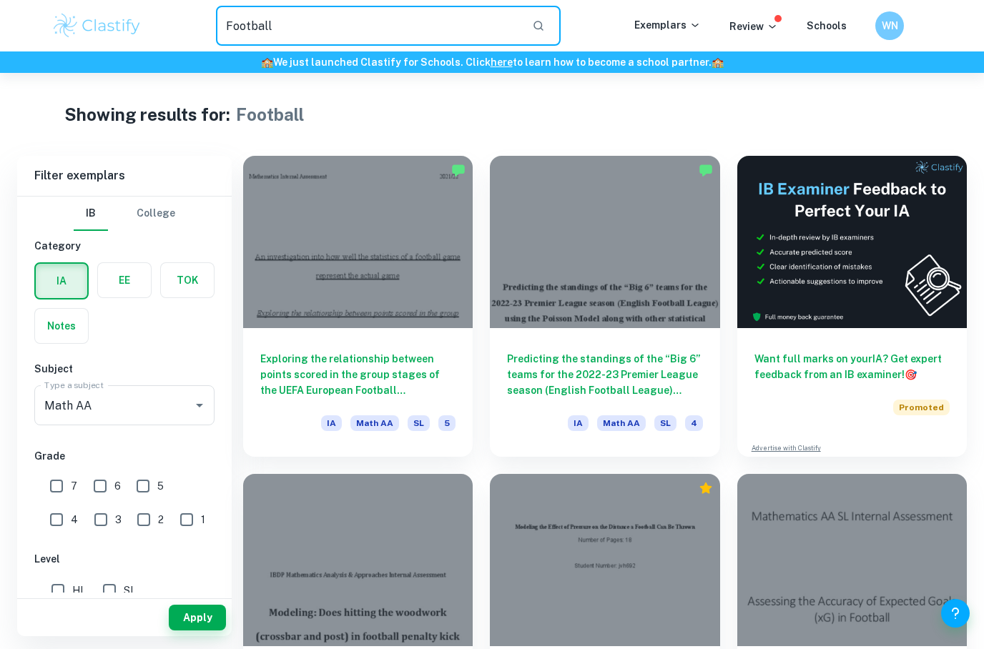
drag, startPoint x: 479, startPoint y: 27, endPoint x: 199, endPoint y: 29, distance: 280.2
click at [199, 29] on div "Football ​" at bounding box center [388, 26] width 492 height 40
type input "F"
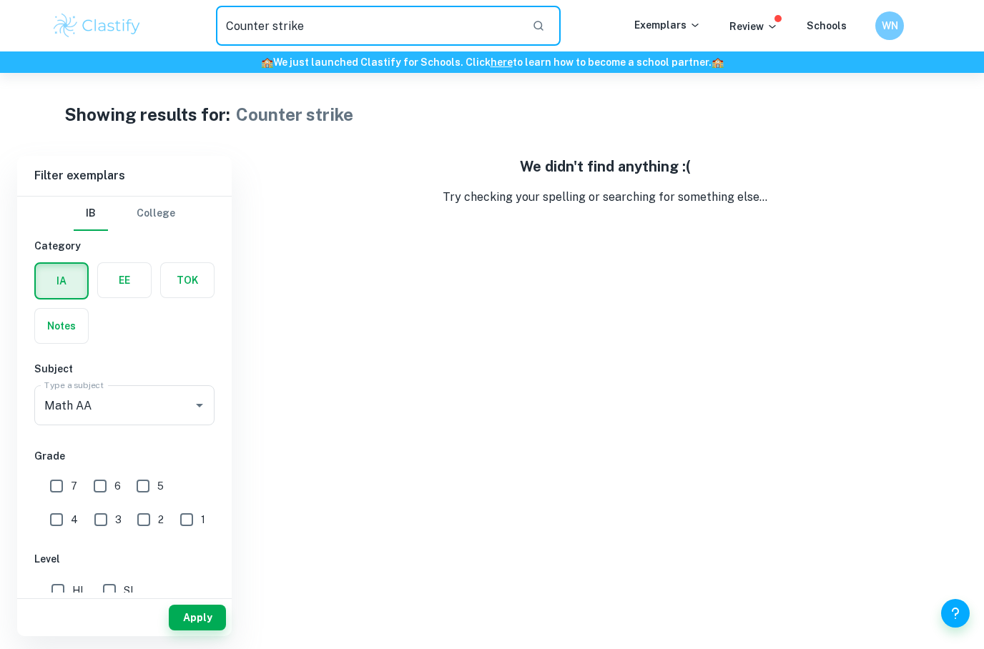
drag, startPoint x: 339, startPoint y: 29, endPoint x: 137, endPoint y: 20, distance: 202.5
click at [137, 20] on div "Counter strike ​ Exemplars Review Schools WN" at bounding box center [491, 26] width 915 height 40
type input "C"
click at [334, 26] on input "Birthday" at bounding box center [368, 26] width 305 height 40
type input "Birthday paradox"
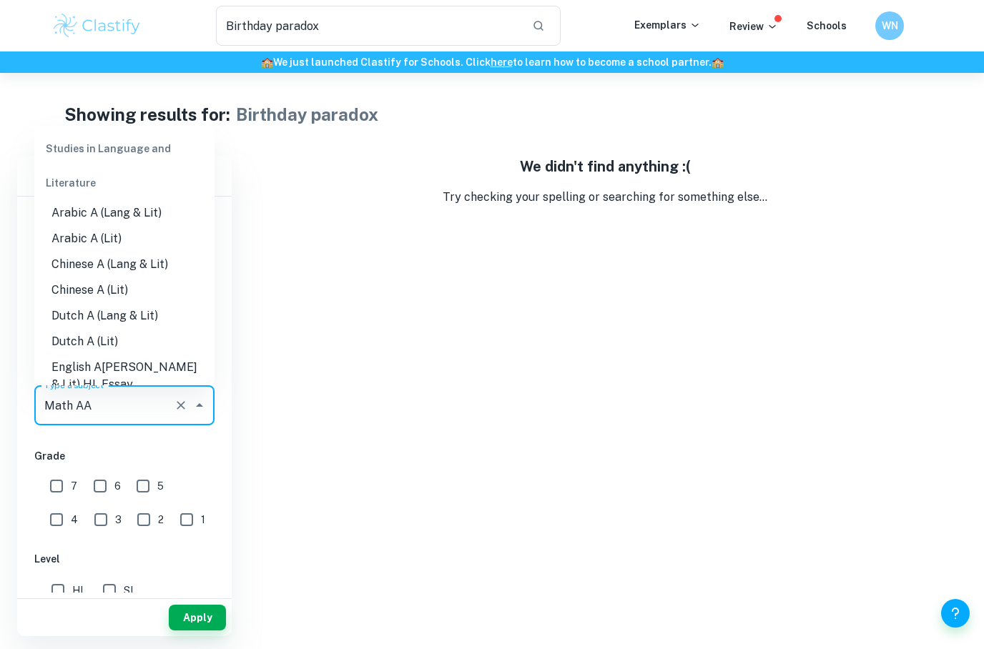
click at [103, 412] on input "Math AA" at bounding box center [104, 405] width 127 height 27
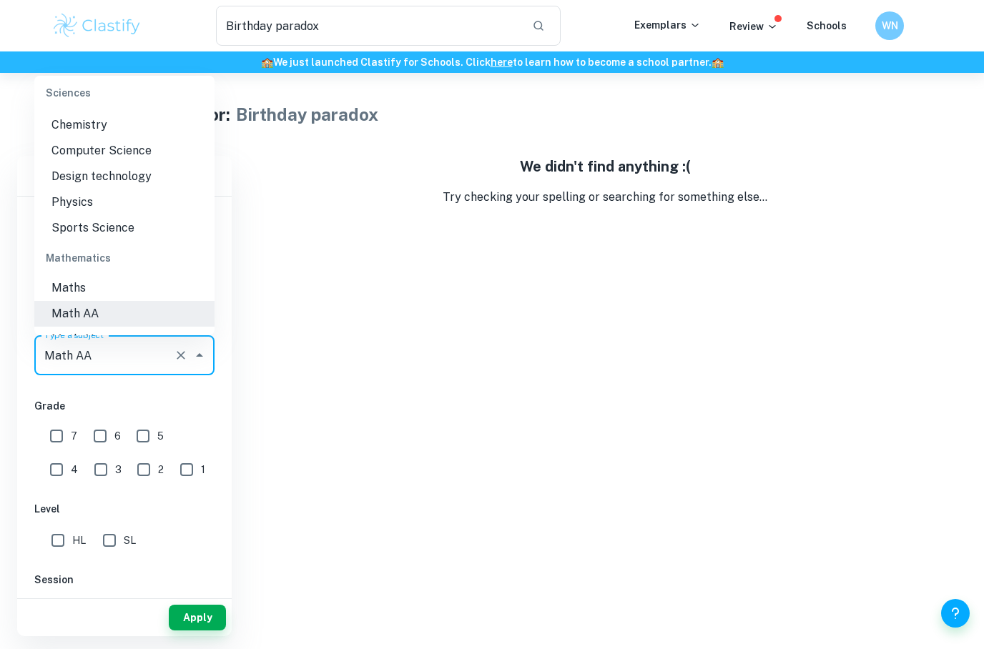
scroll to position [1817, 0]
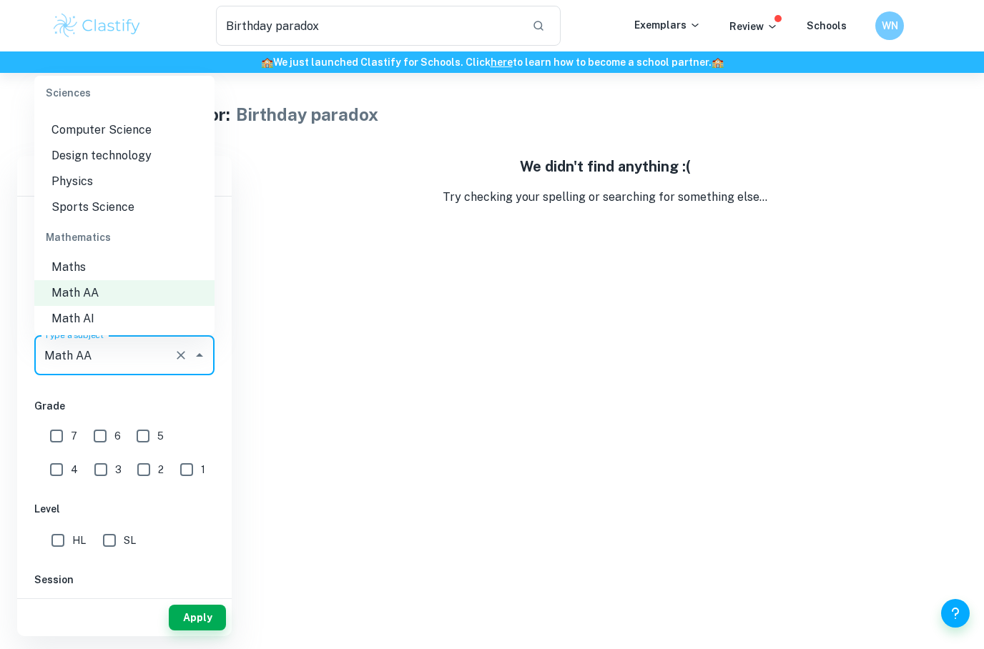
click at [116, 306] on li "Math AI" at bounding box center [124, 319] width 180 height 26
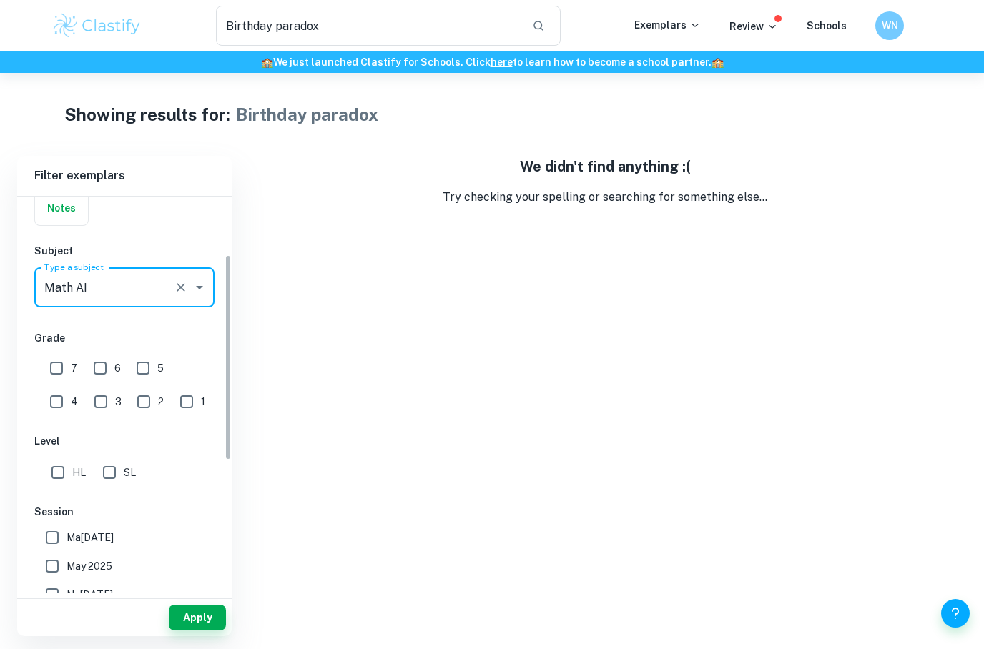
scroll to position [71, 0]
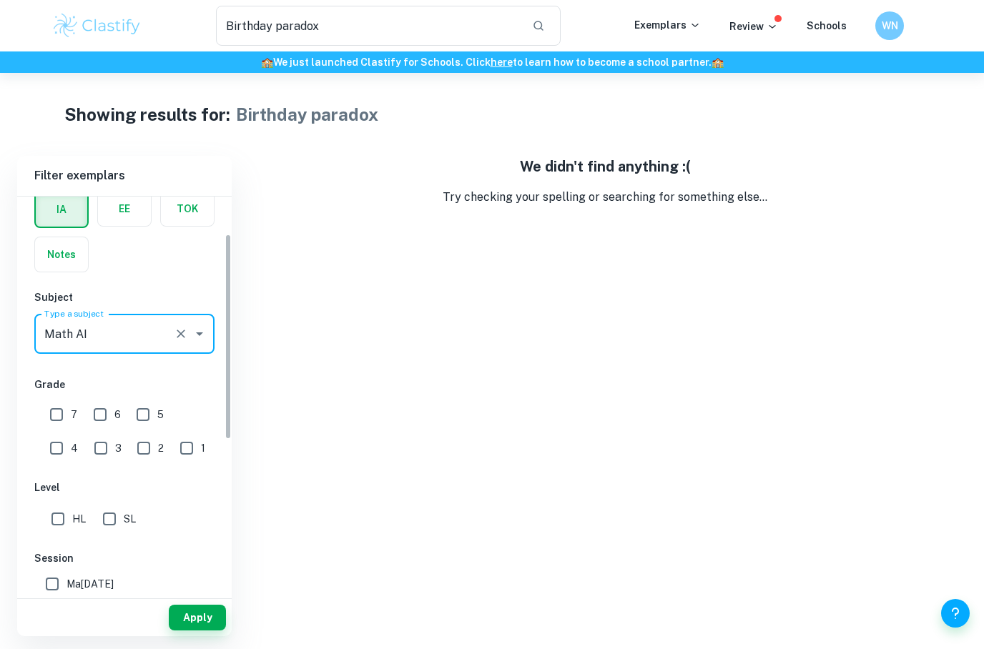
click at [109, 333] on input "Math AI" at bounding box center [104, 333] width 127 height 27
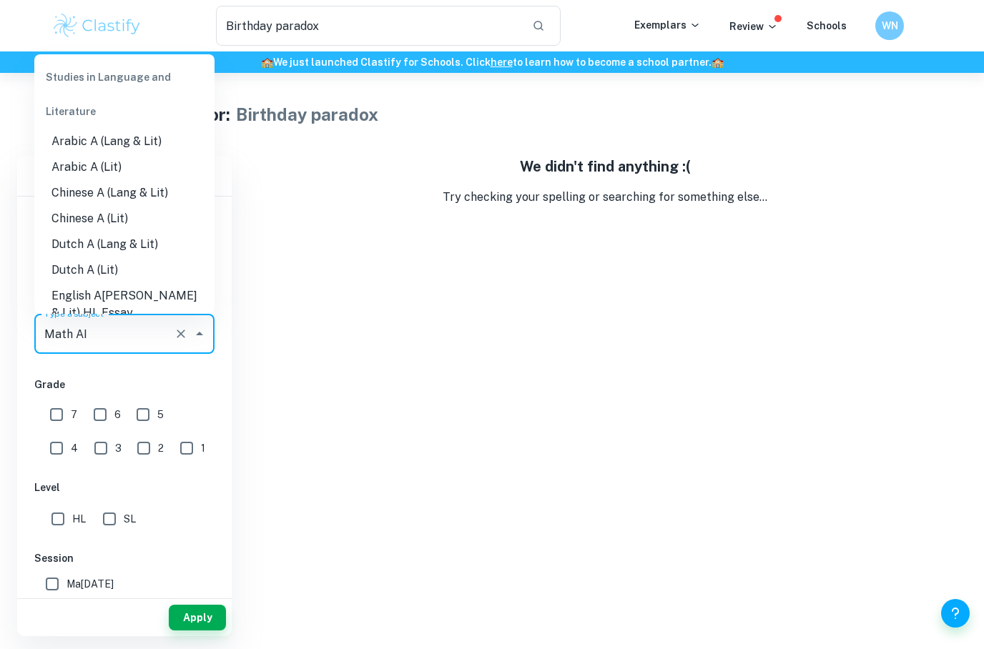
scroll to position [1779, 0]
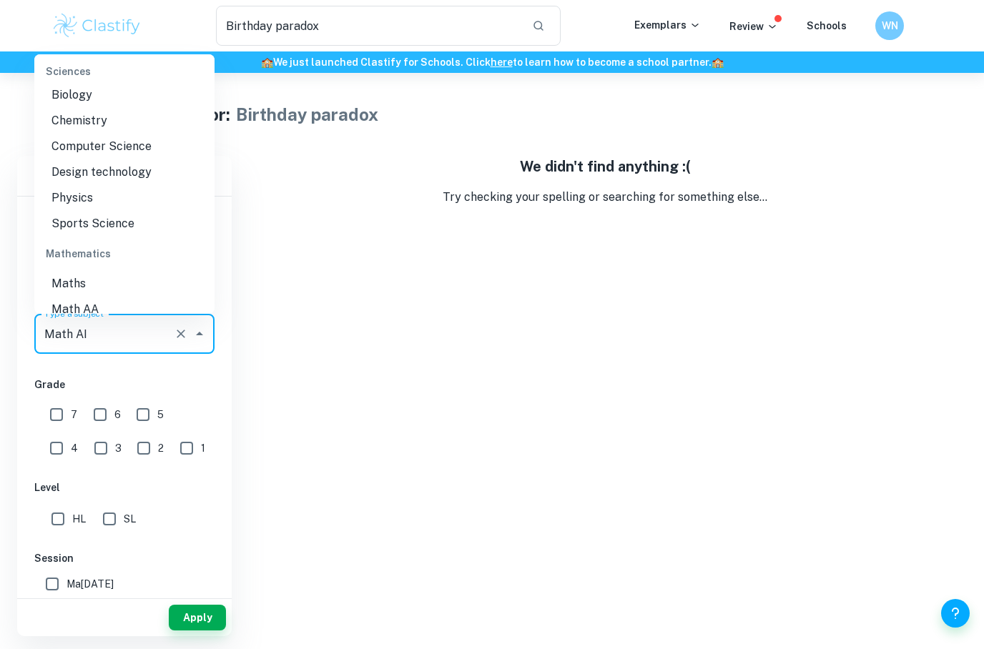
click at [119, 271] on li "Maths" at bounding box center [124, 284] width 180 height 26
type input "Maths"
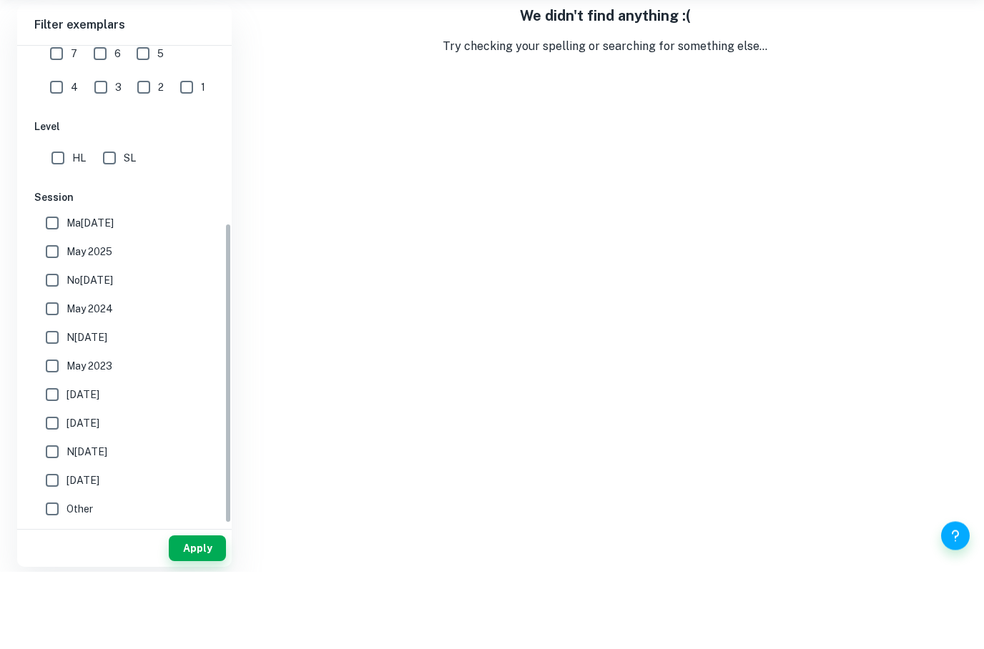
scroll to position [282, 0]
click at [189, 613] on button "Apply" at bounding box center [197, 626] width 57 height 26
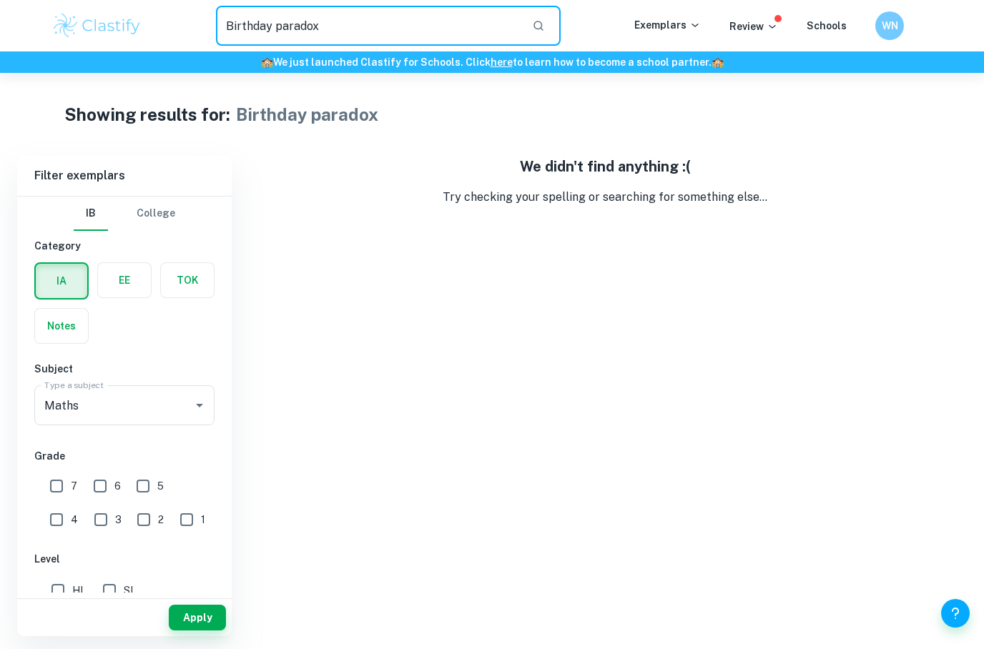
drag, startPoint x: 392, startPoint y: 24, endPoint x: 223, endPoint y: 28, distance: 168.8
click at [223, 28] on input "Birthday paradox" at bounding box center [368, 26] width 305 height 40
drag, startPoint x: 333, startPoint y: 29, endPoint x: 226, endPoint y: 25, distance: 107.3
click at [226, 25] on input "Birthday paradox" at bounding box center [368, 26] width 305 height 40
drag, startPoint x: 226, startPoint y: 25, endPoint x: 377, endPoint y: 29, distance: 150.9
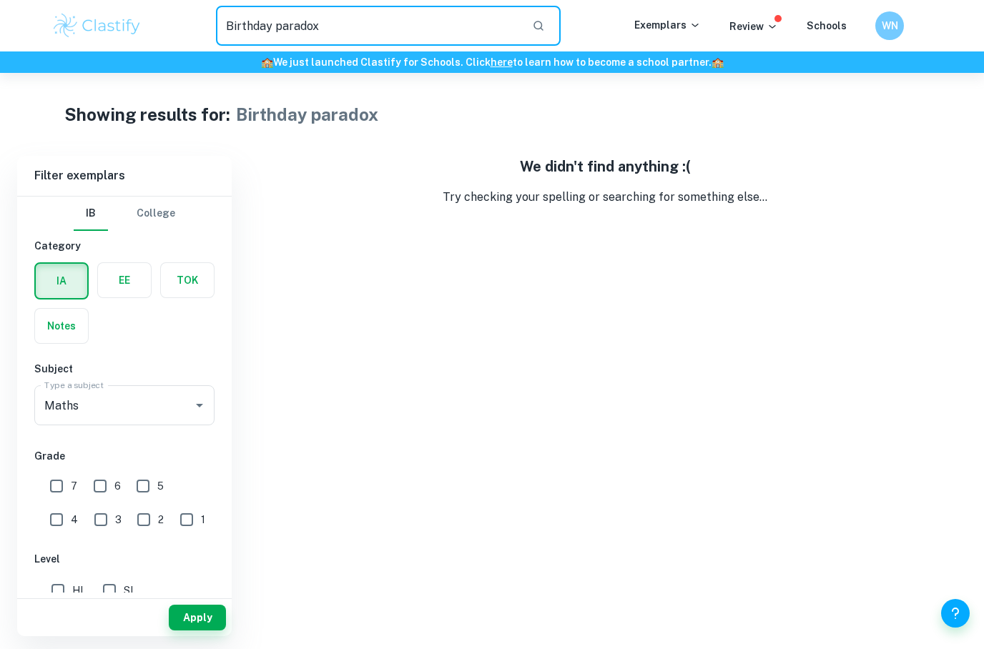
click at [377, 29] on input "Birthday paradox" at bounding box center [368, 26] width 305 height 40
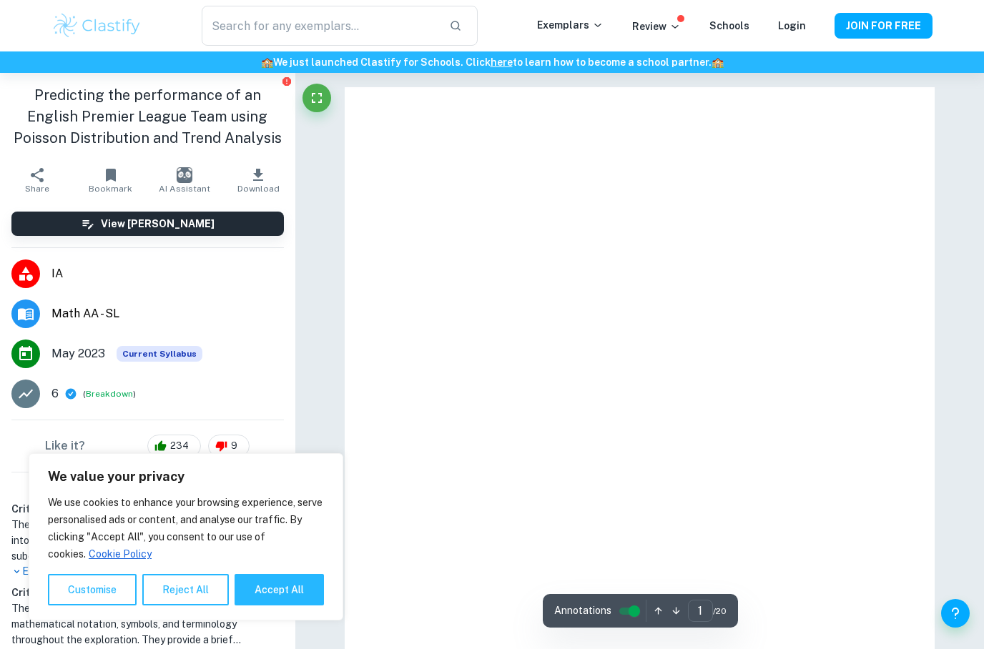
click at [284, 600] on button "Accept All" at bounding box center [278, 589] width 89 height 31
checkbox input "true"
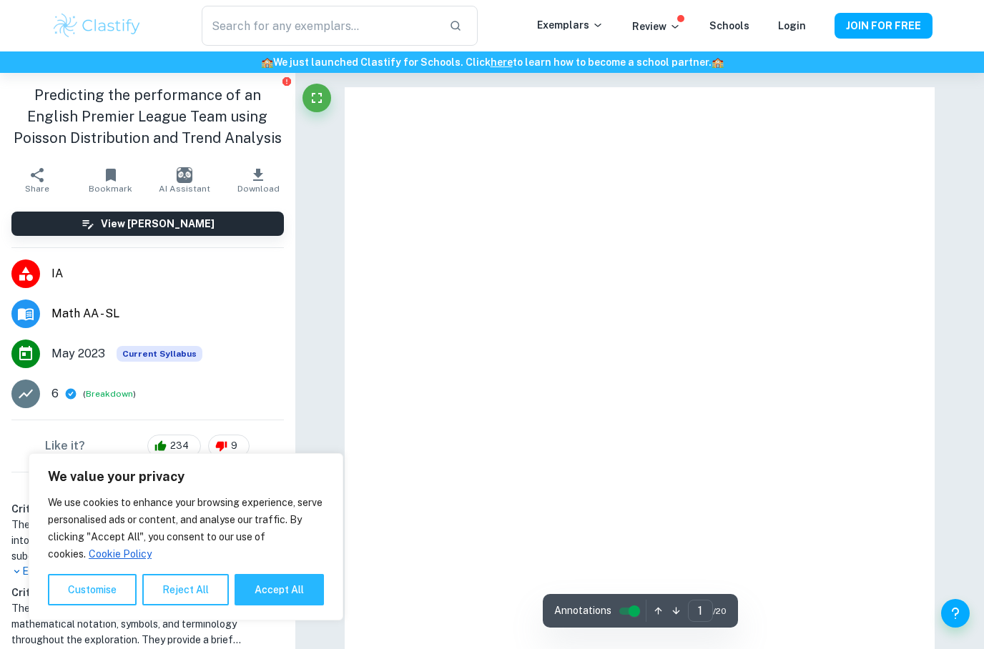
checkbox input "true"
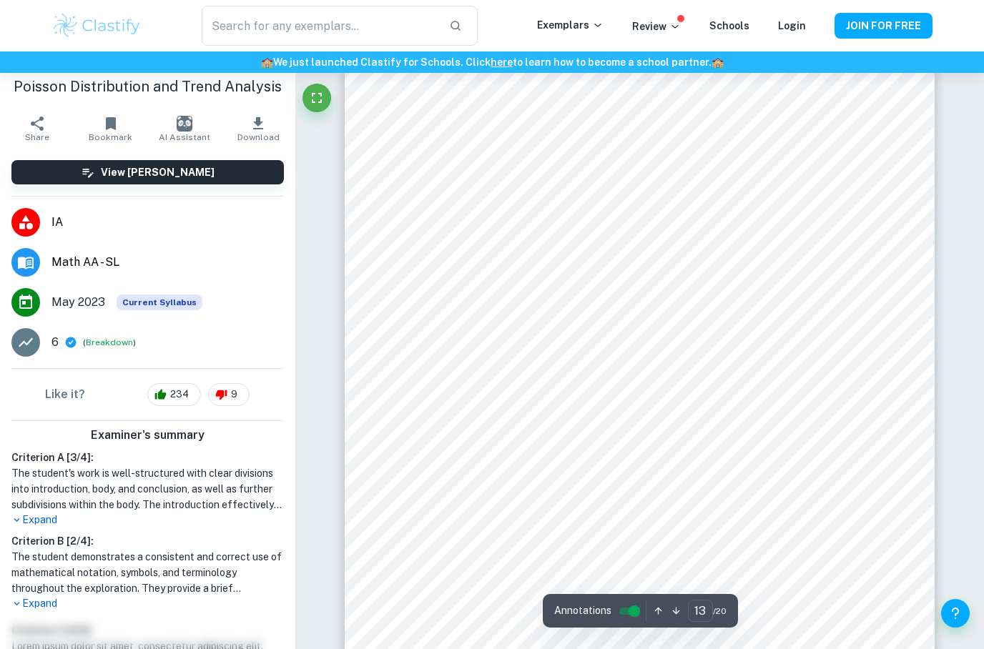
scroll to position [9674, 0]
type input "12"
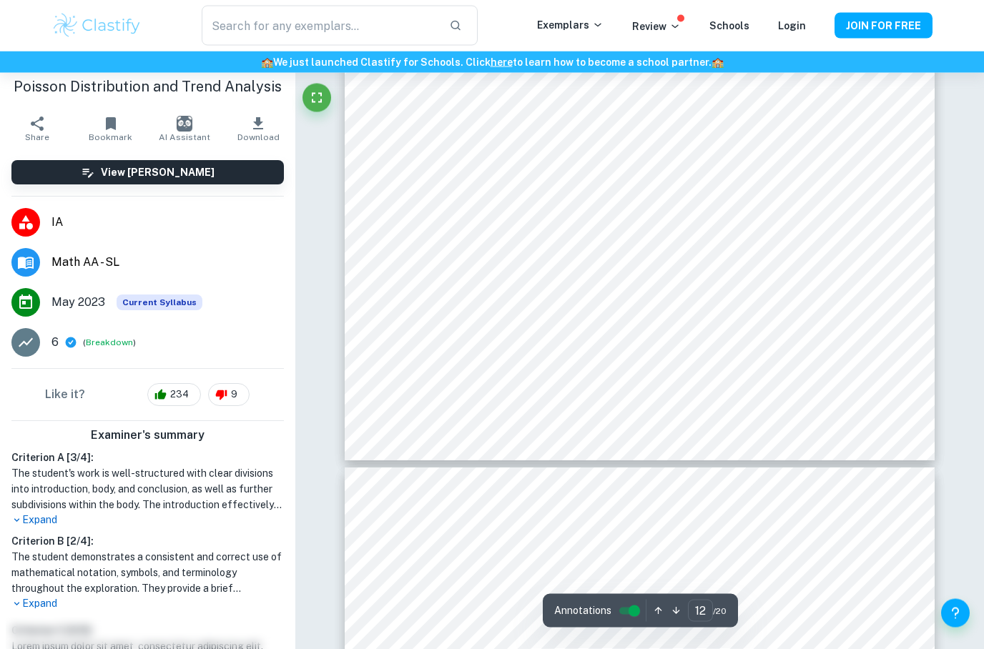
scroll to position [9154, 0]
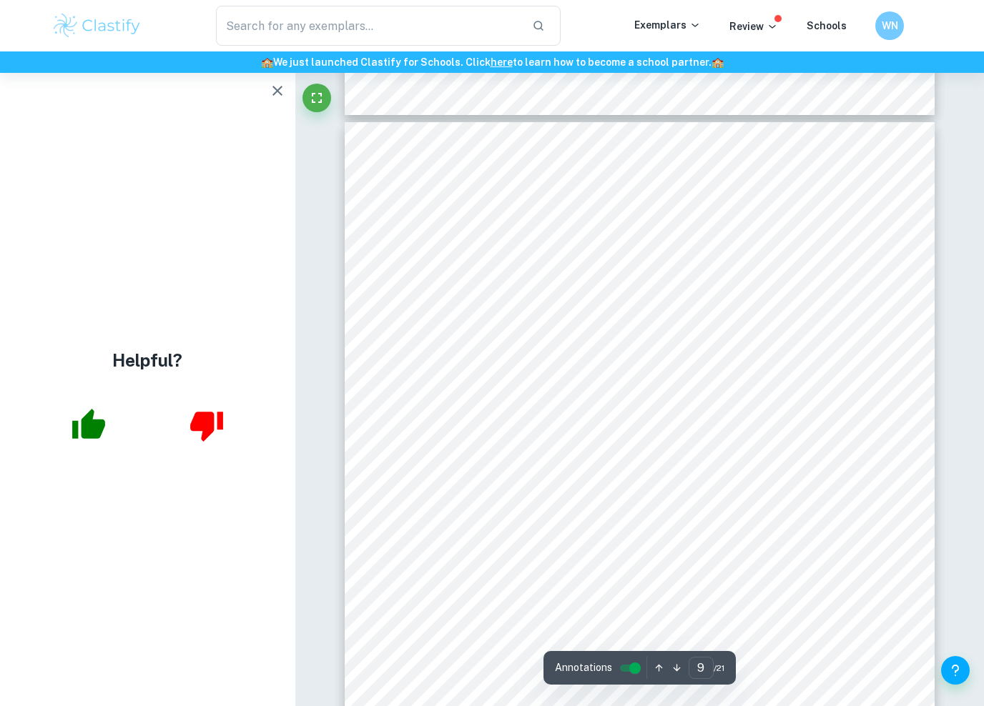
scroll to position [6235, 0]
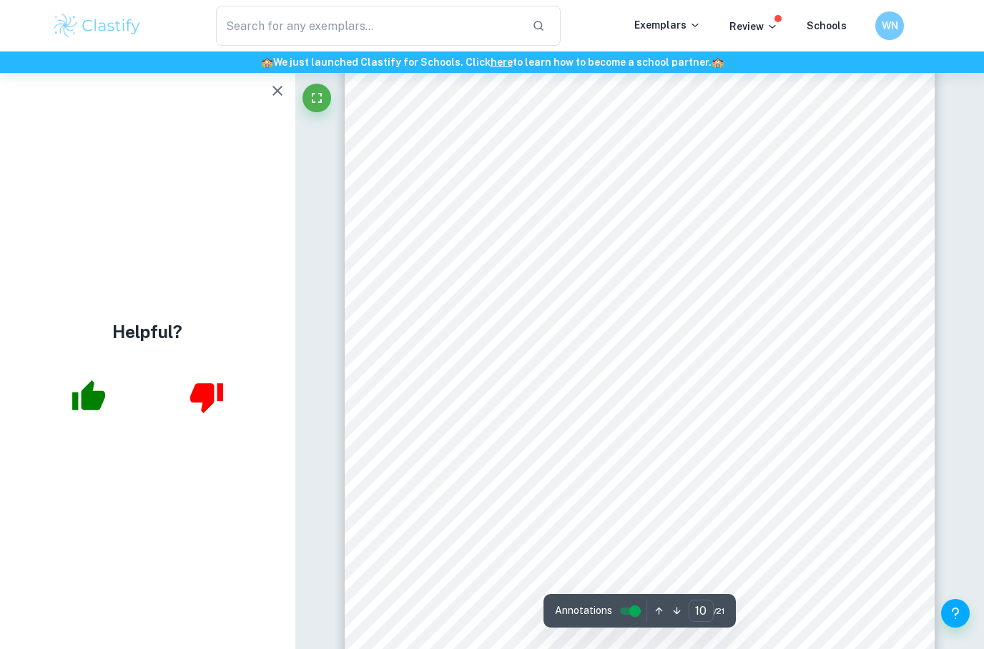
type input "11"
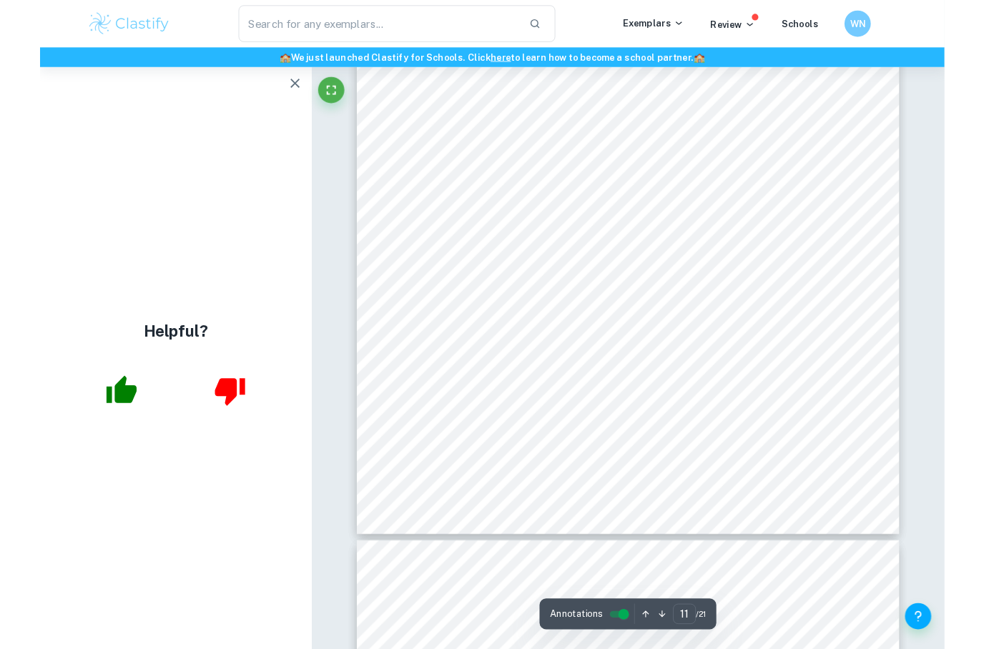
scroll to position [7847, 0]
